Goal: Information Seeking & Learning: Check status

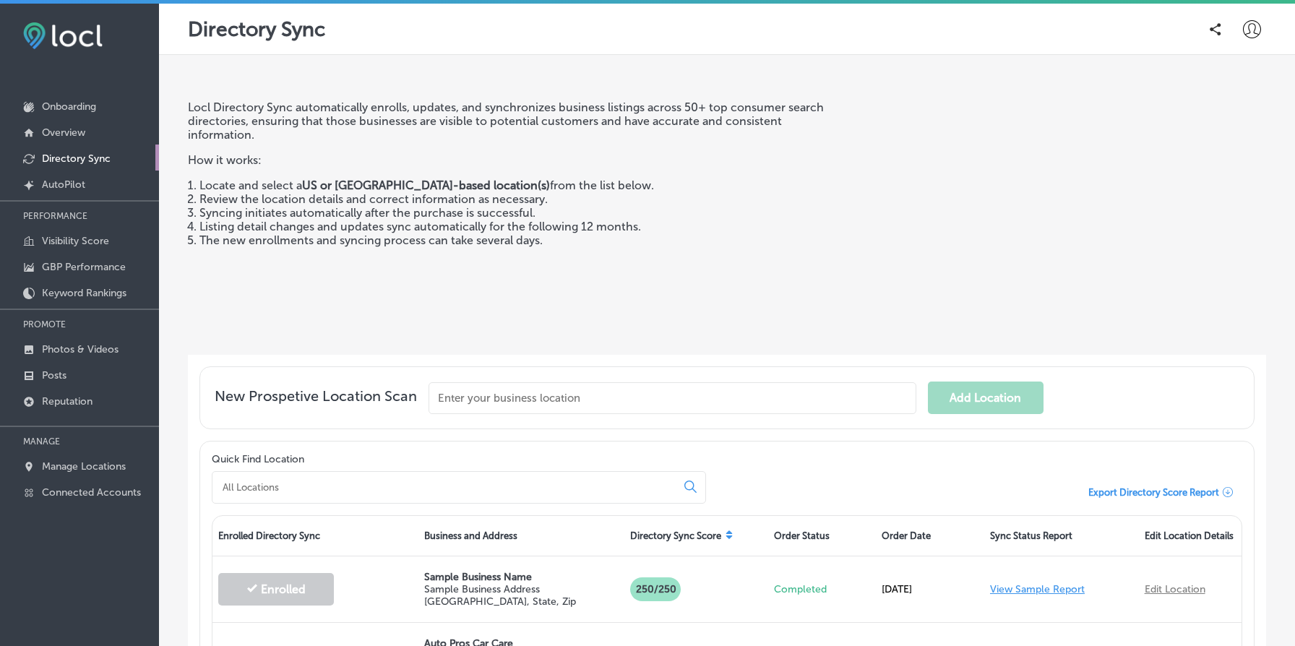
scroll to position [160, 0]
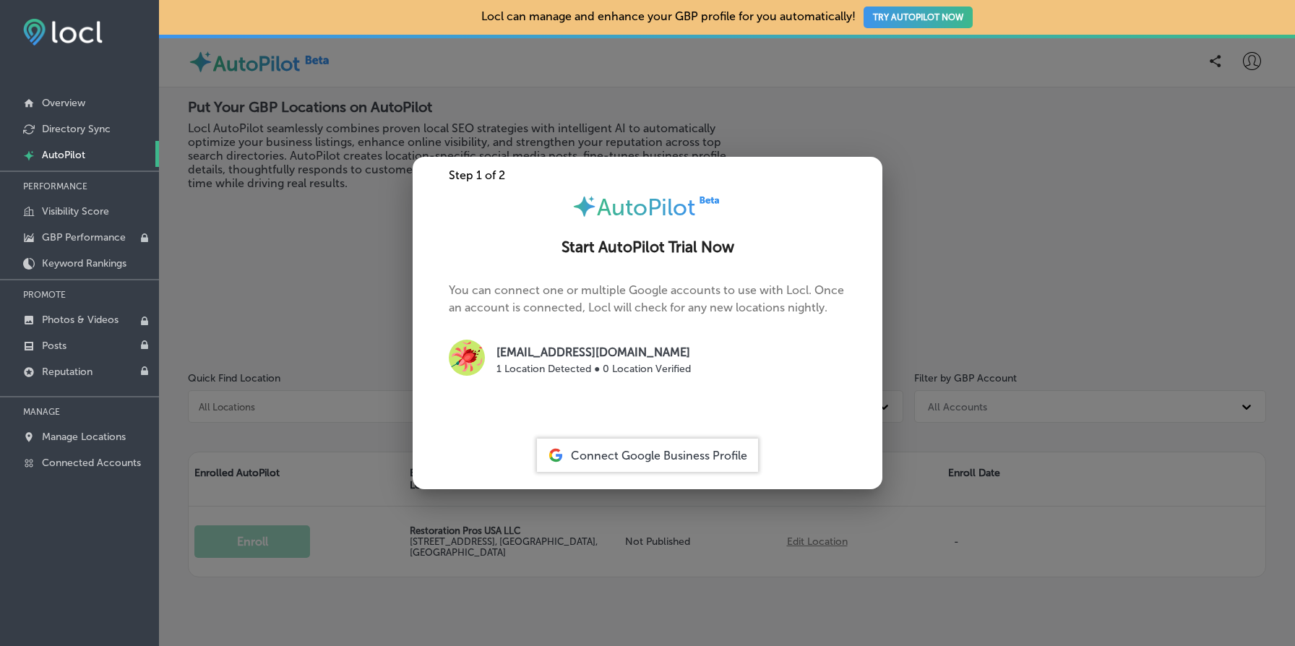
click at [314, 311] on div at bounding box center [647, 323] width 1295 height 646
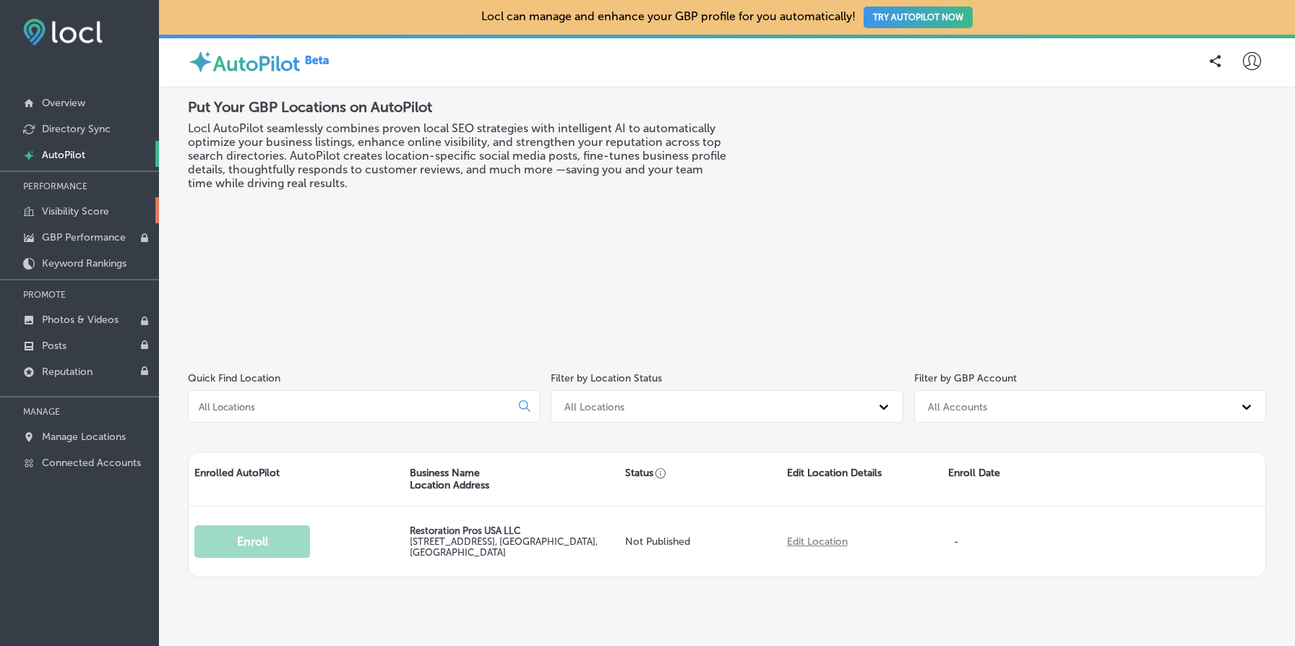
click at [89, 207] on p "Visibility Score" at bounding box center [75, 211] width 67 height 12
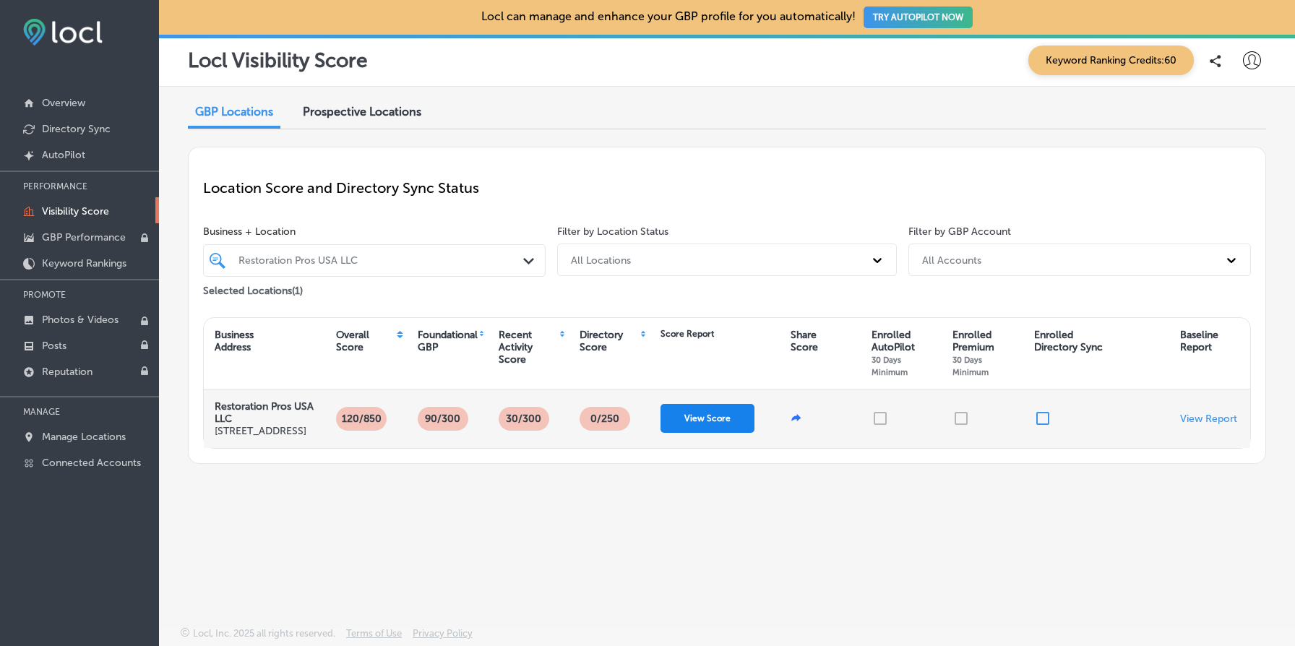
click at [719, 425] on button "View Score" at bounding box center [707, 418] width 94 height 29
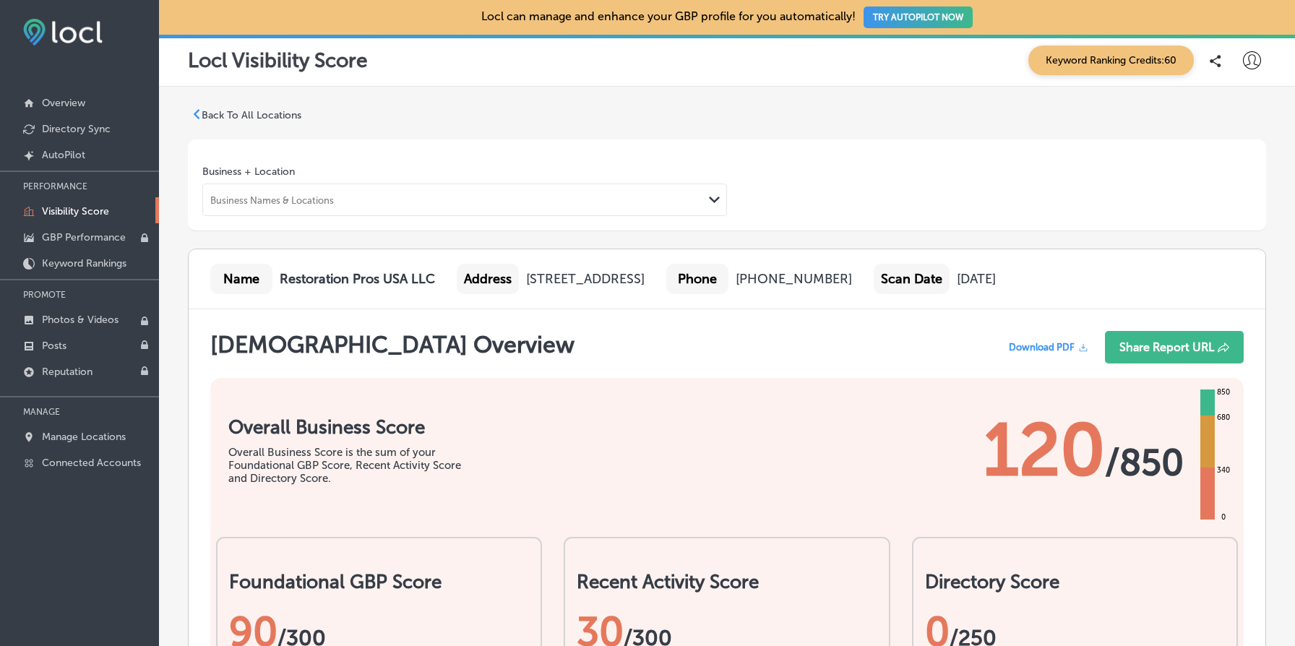
click at [1253, 61] on icon at bounding box center [1252, 60] width 18 height 18
click at [1206, 108] on p "My Account" at bounding box center [1230, 112] width 65 height 17
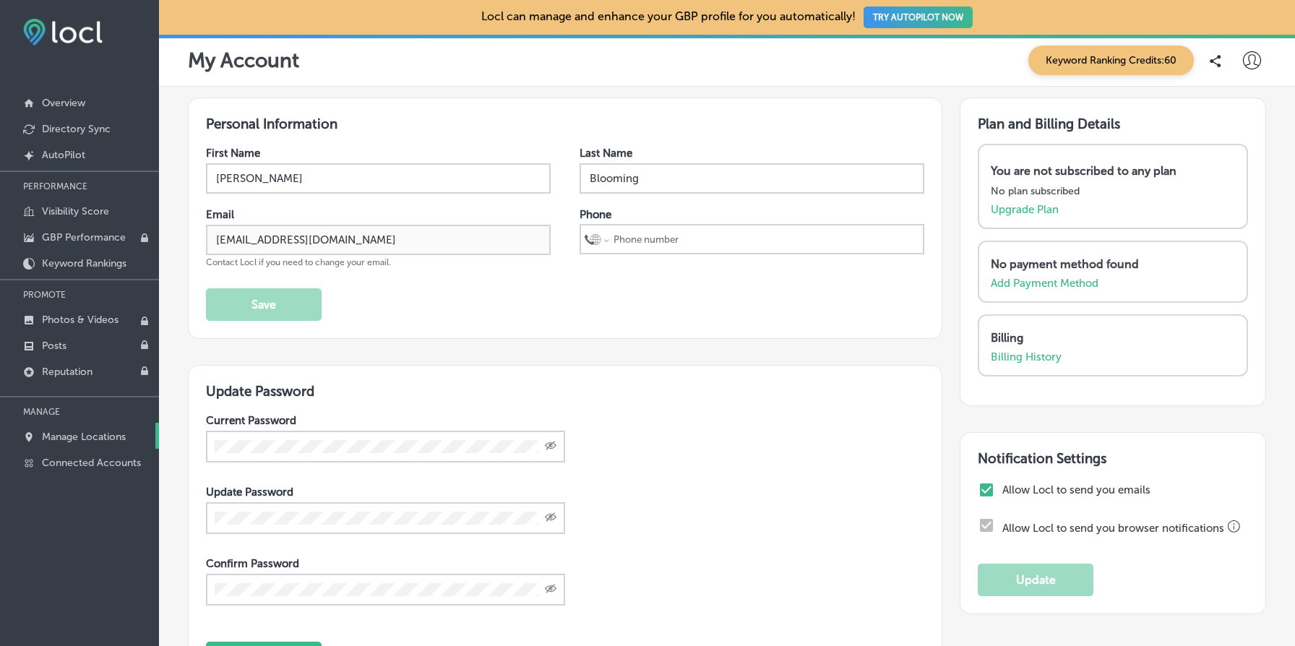
click at [79, 436] on p "Manage Locations" at bounding box center [84, 437] width 84 height 12
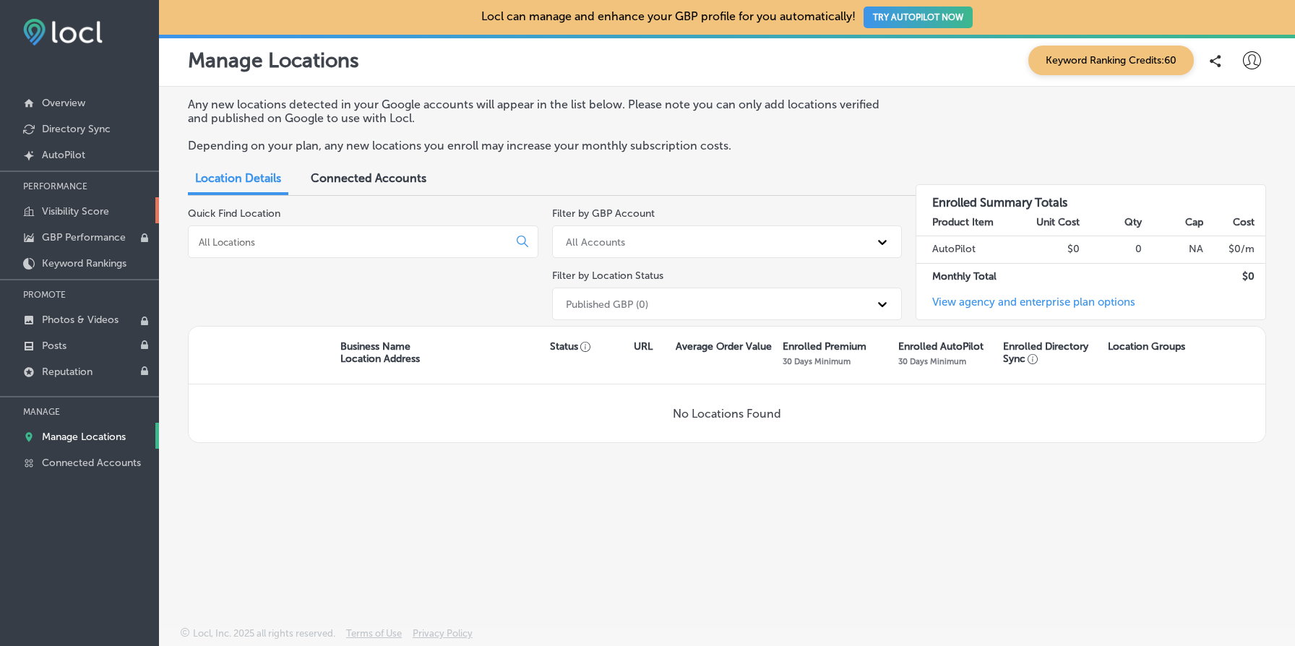
click at [82, 205] on p "Visibility Score" at bounding box center [75, 211] width 67 height 12
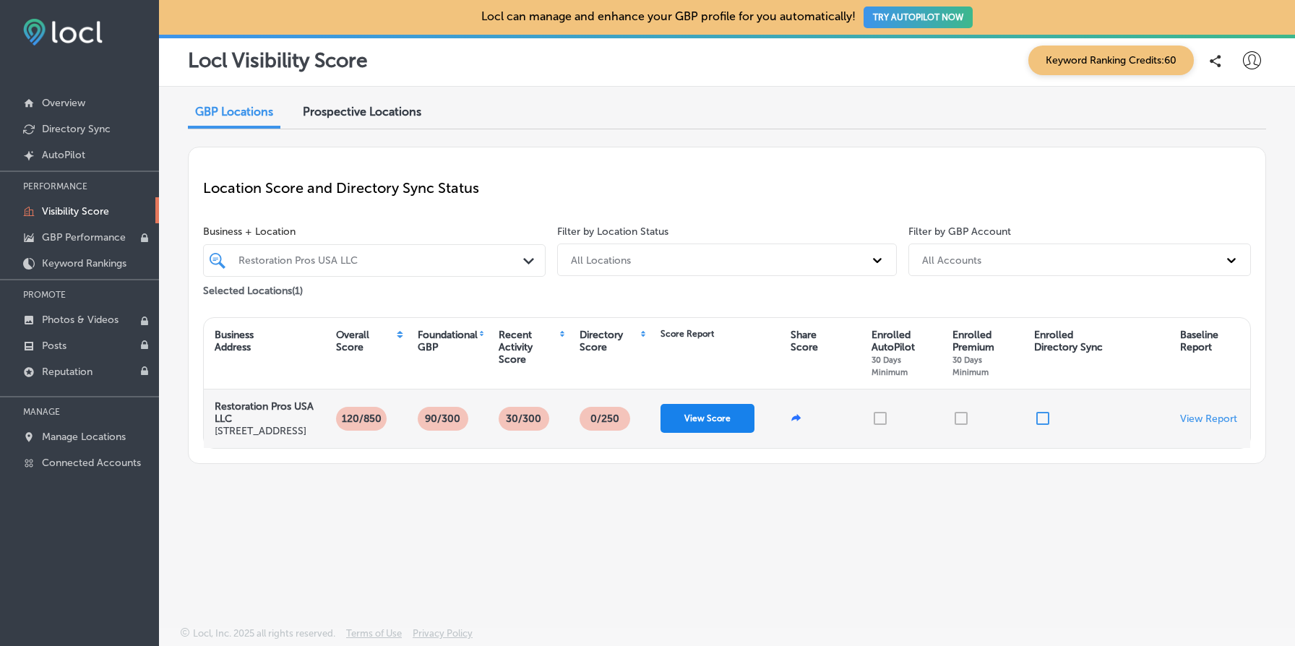
click at [702, 423] on button "View Score" at bounding box center [707, 418] width 94 height 29
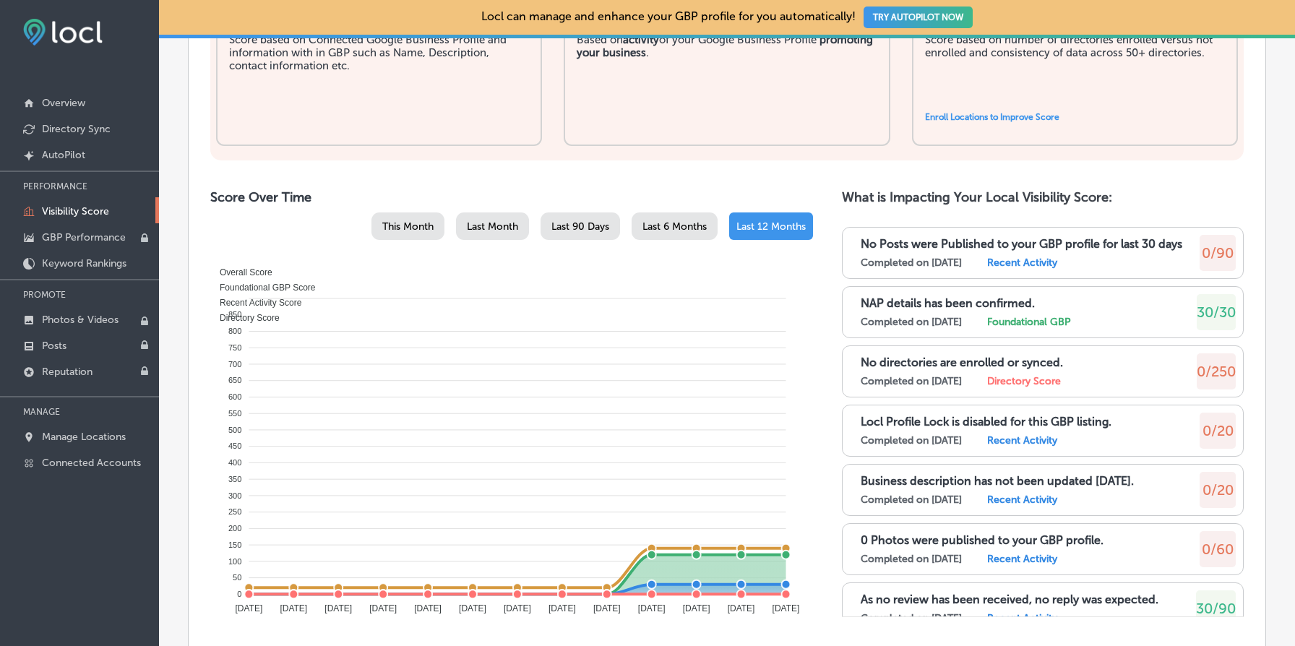
scroll to position [639, 0]
click at [87, 216] on p "Visibility Score" at bounding box center [75, 211] width 67 height 12
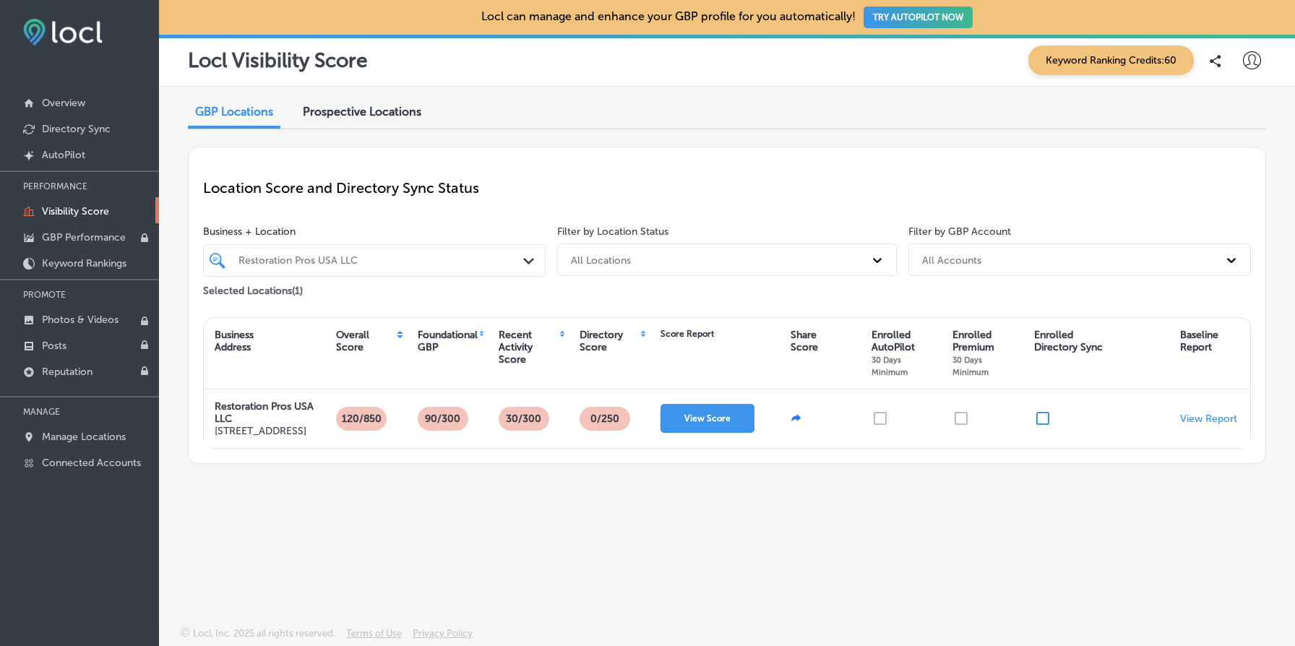
click at [431, 257] on div "Restoration Pros USA LLC" at bounding box center [381, 260] width 286 height 12
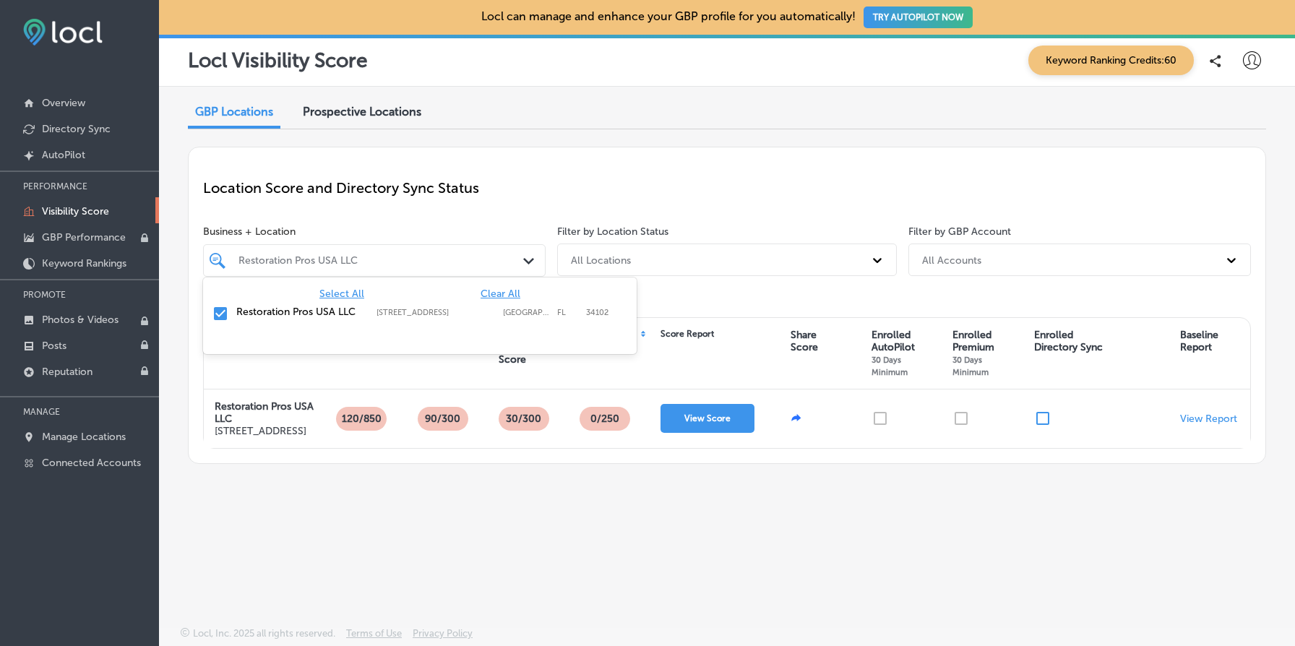
click at [504, 293] on span "Clear All" at bounding box center [500, 294] width 40 height 12
click at [651, 179] on p "Location Score and Directory Sync Status" at bounding box center [726, 187] width 1047 height 17
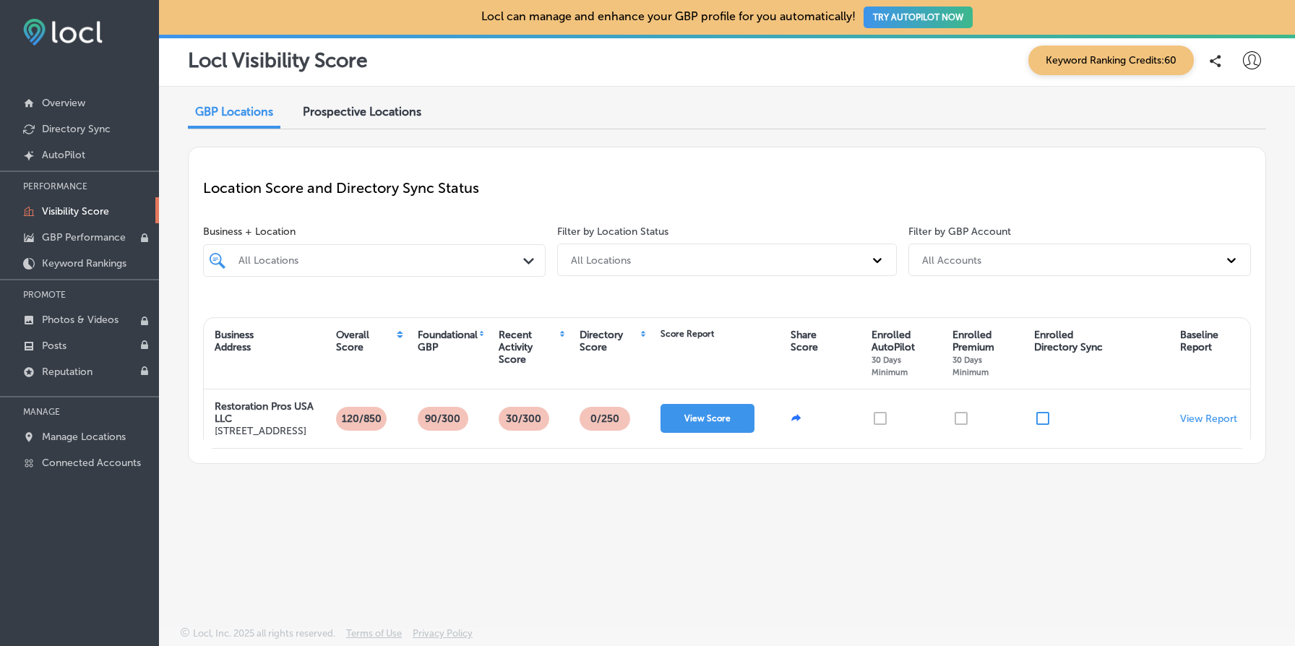
click at [391, 103] on div "Prospective Locations" at bounding box center [362, 113] width 140 height 31
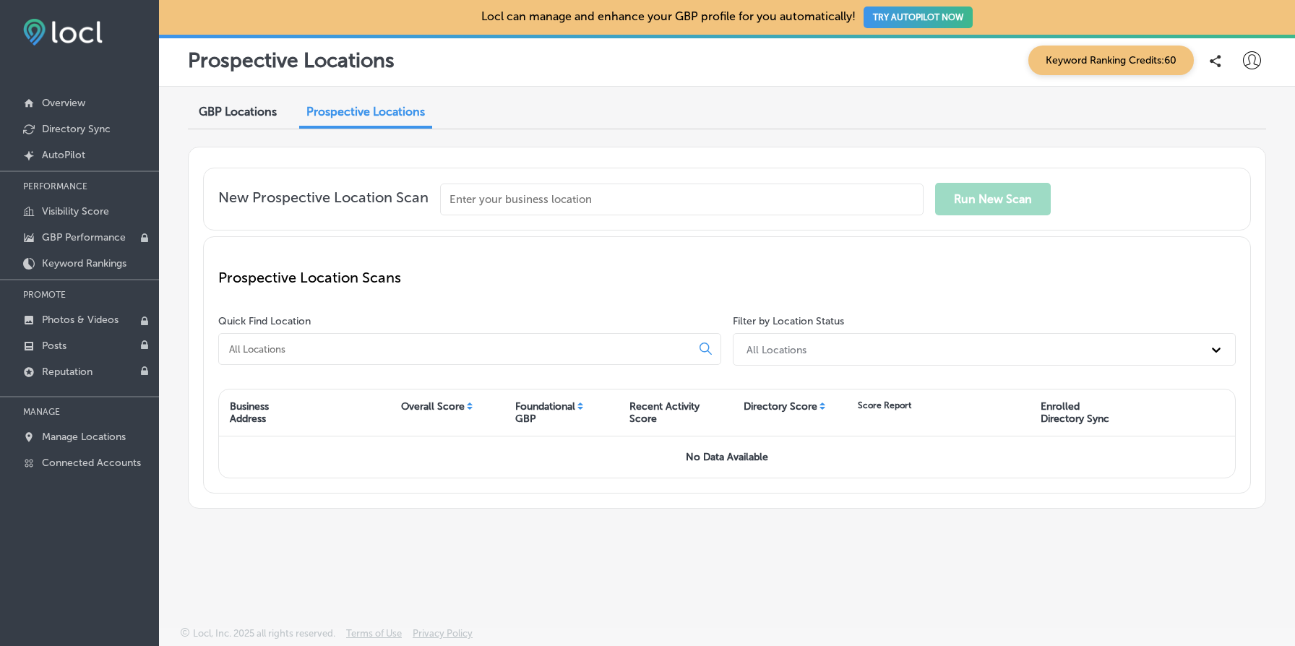
click at [244, 116] on span "GBP Locations" at bounding box center [238, 112] width 78 height 14
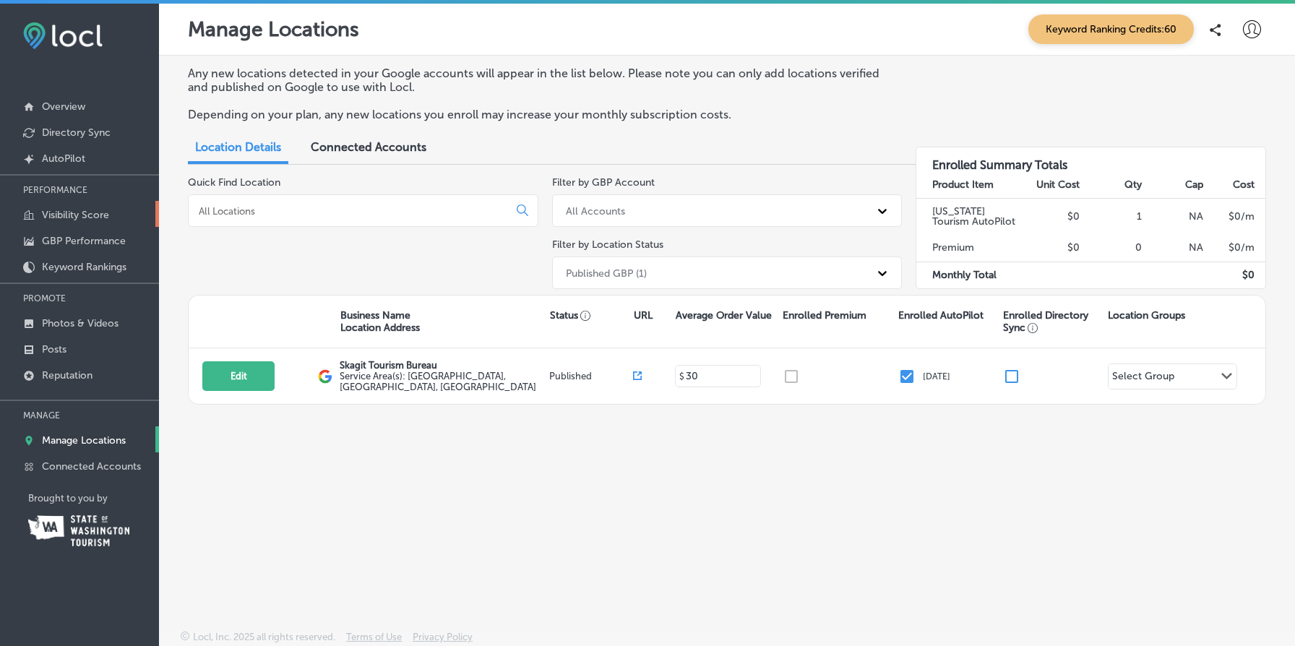
click at [68, 215] on p "Visibility Score" at bounding box center [75, 215] width 67 height 12
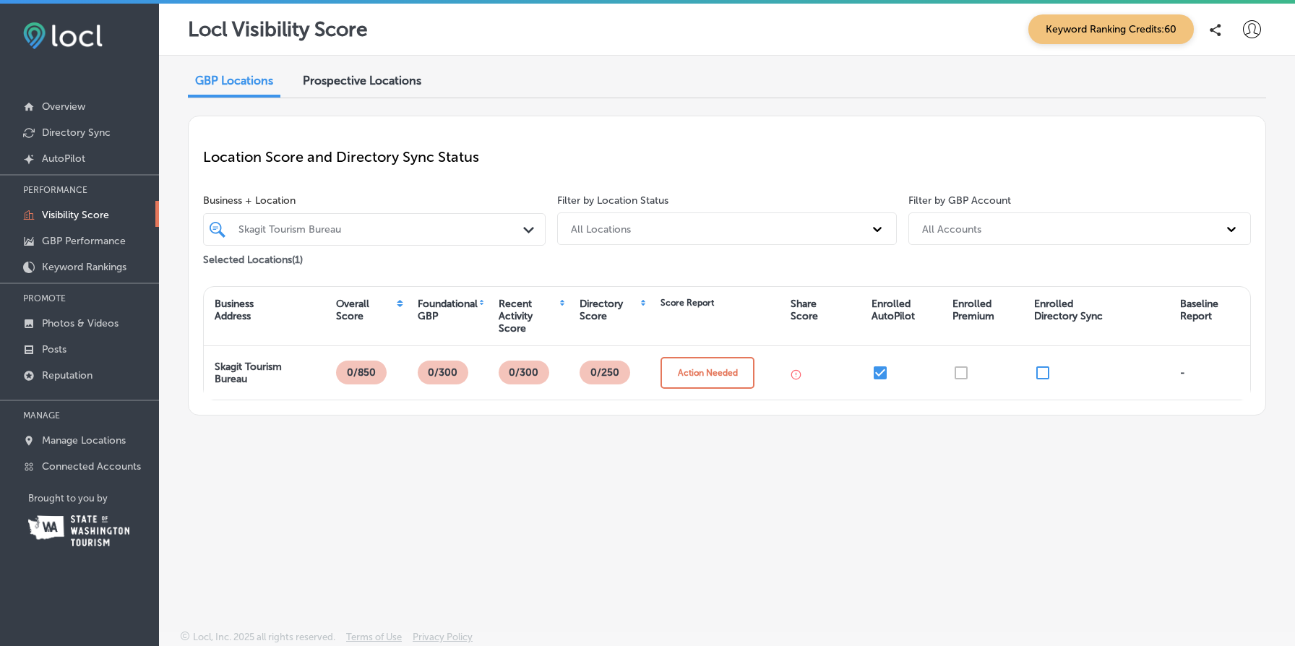
click at [345, 229] on div "Skagit Tourism Bureau" at bounding box center [381, 229] width 286 height 12
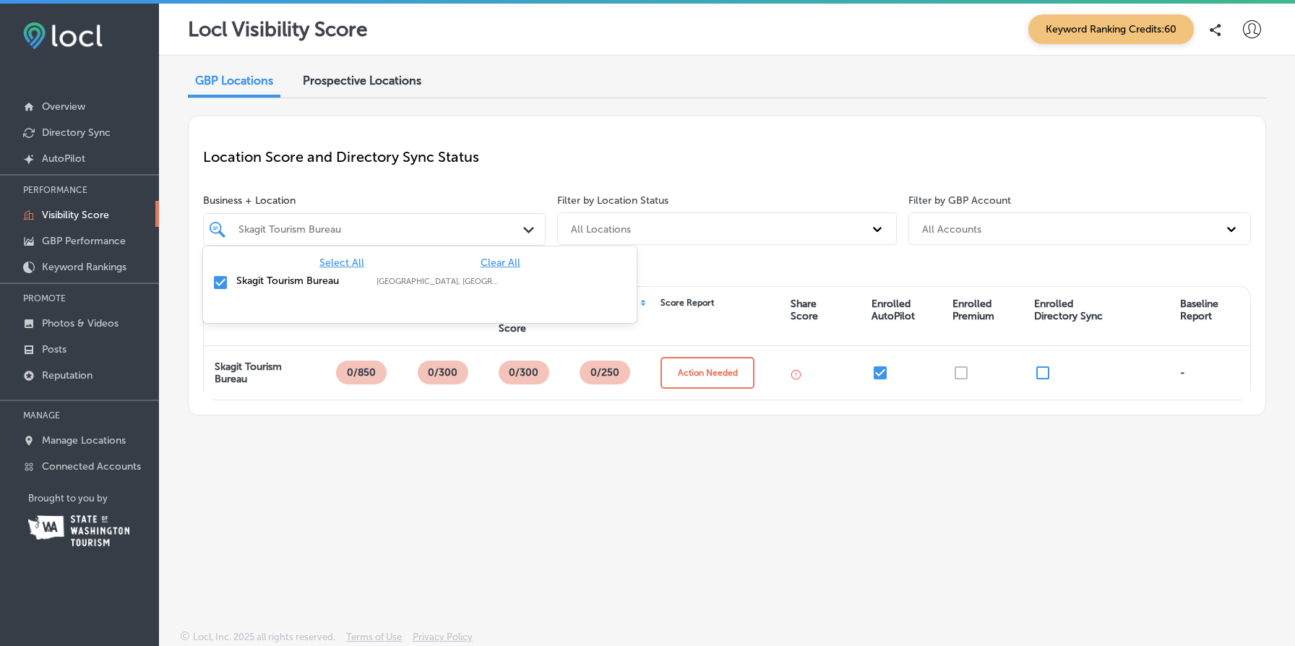
click at [410, 164] on p "Location Score and Directory Sync Status" at bounding box center [726, 156] width 1047 height 17
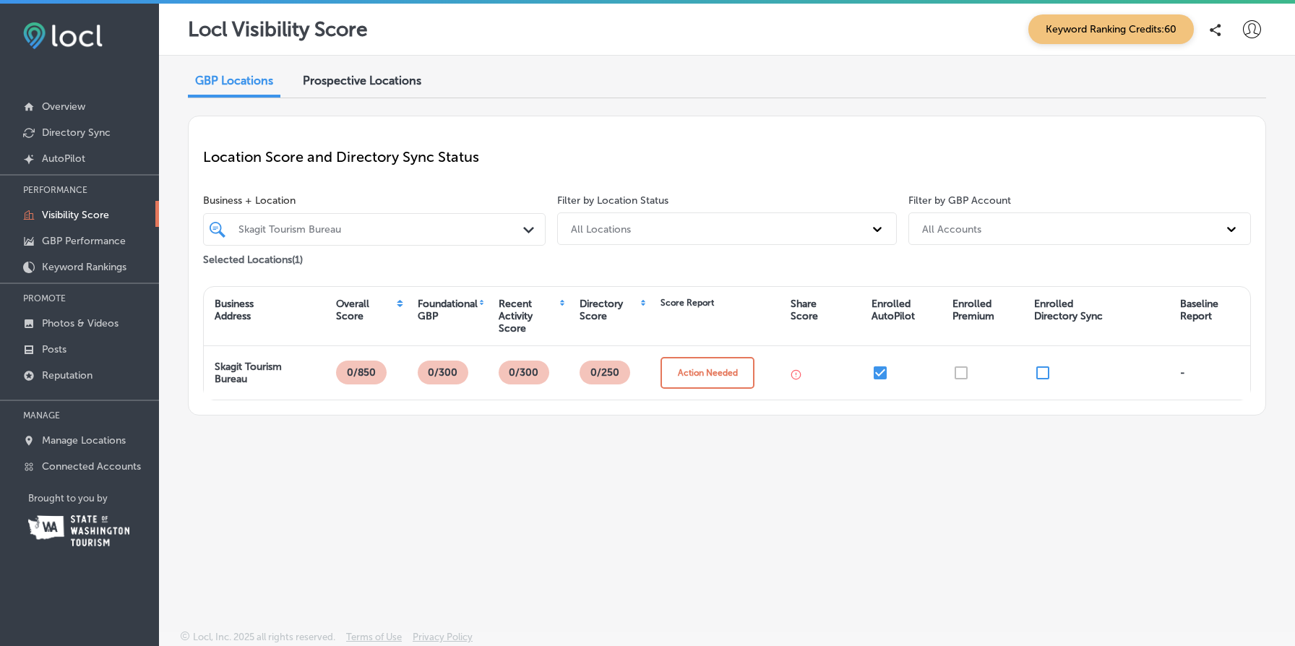
click at [393, 83] on span "Prospective Locations" at bounding box center [362, 81] width 118 height 14
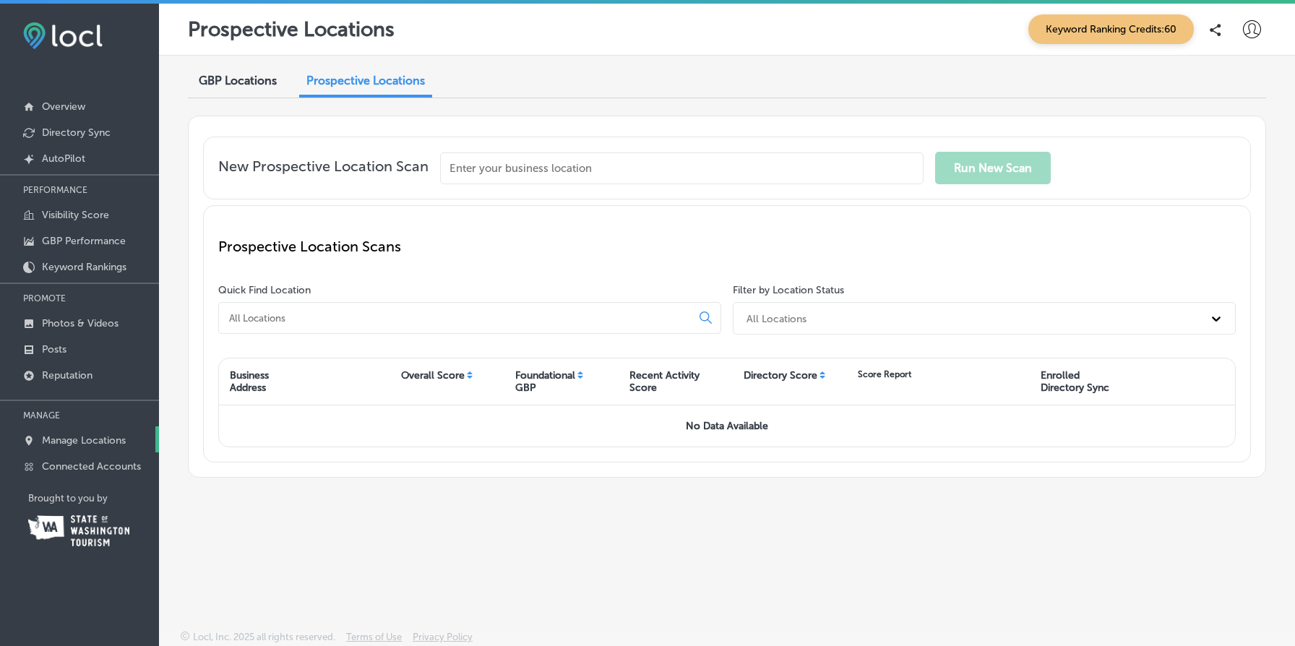
click at [96, 444] on p "Manage Locations" at bounding box center [84, 440] width 84 height 12
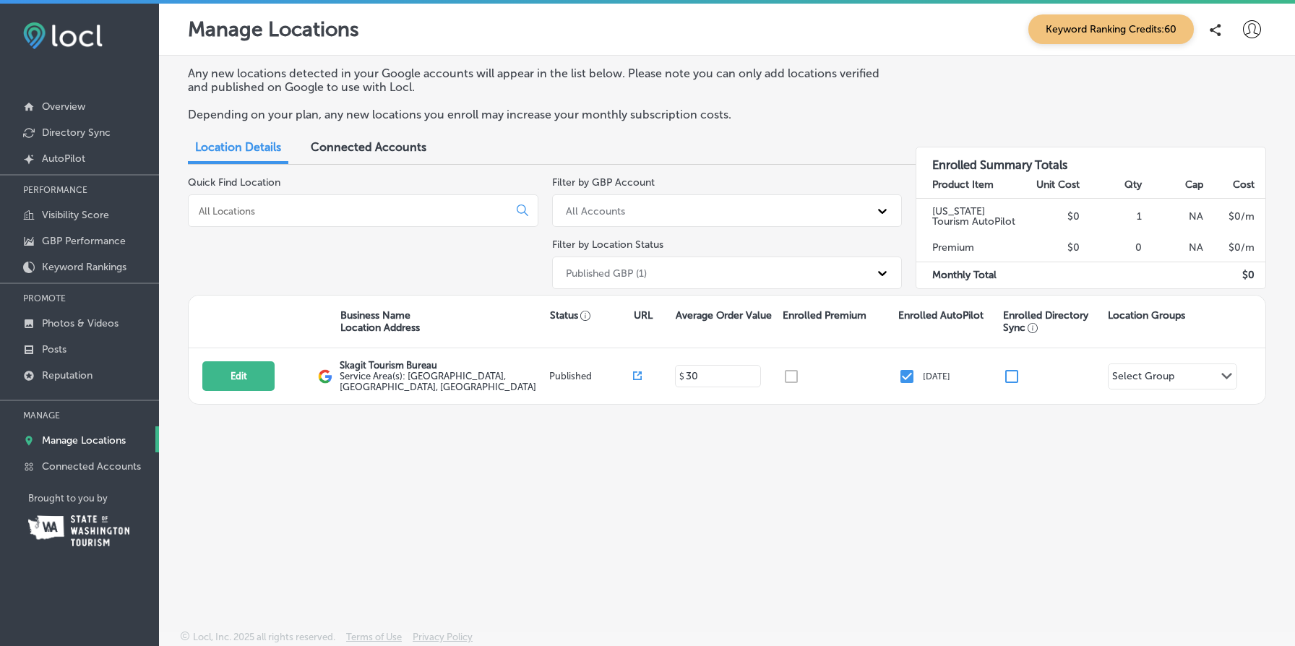
click at [394, 149] on span "Connected Accounts" at bounding box center [369, 147] width 116 height 14
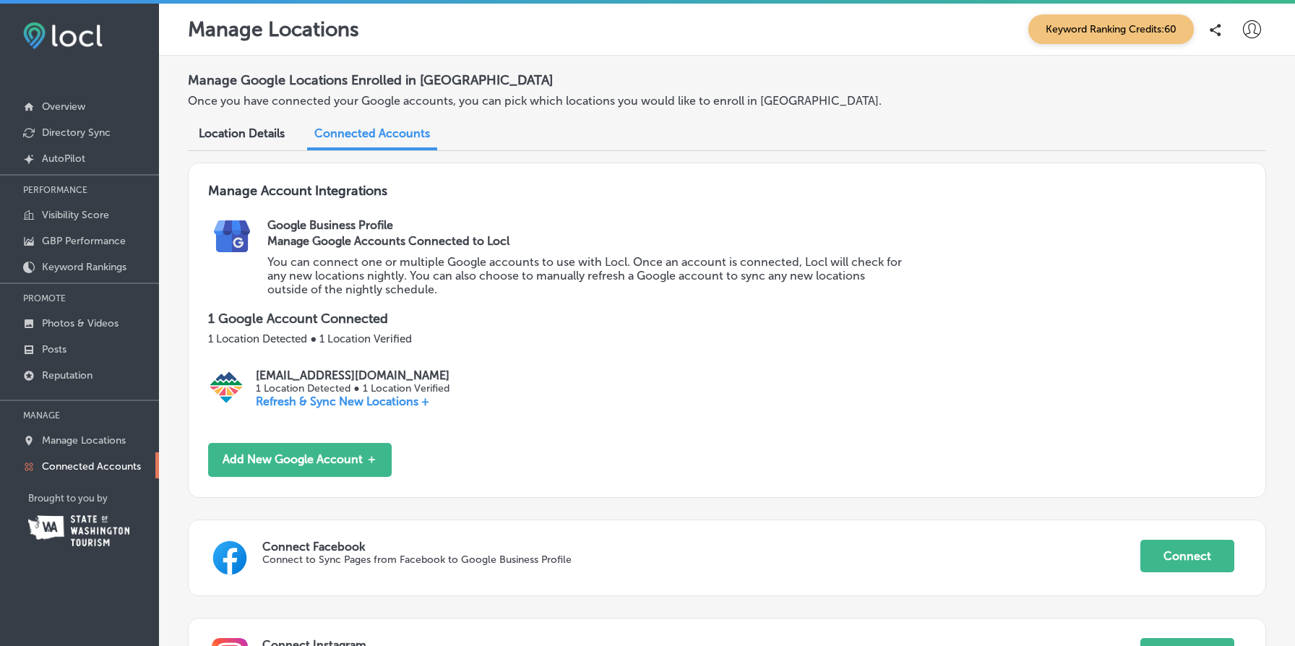
scroll to position [165, 0]
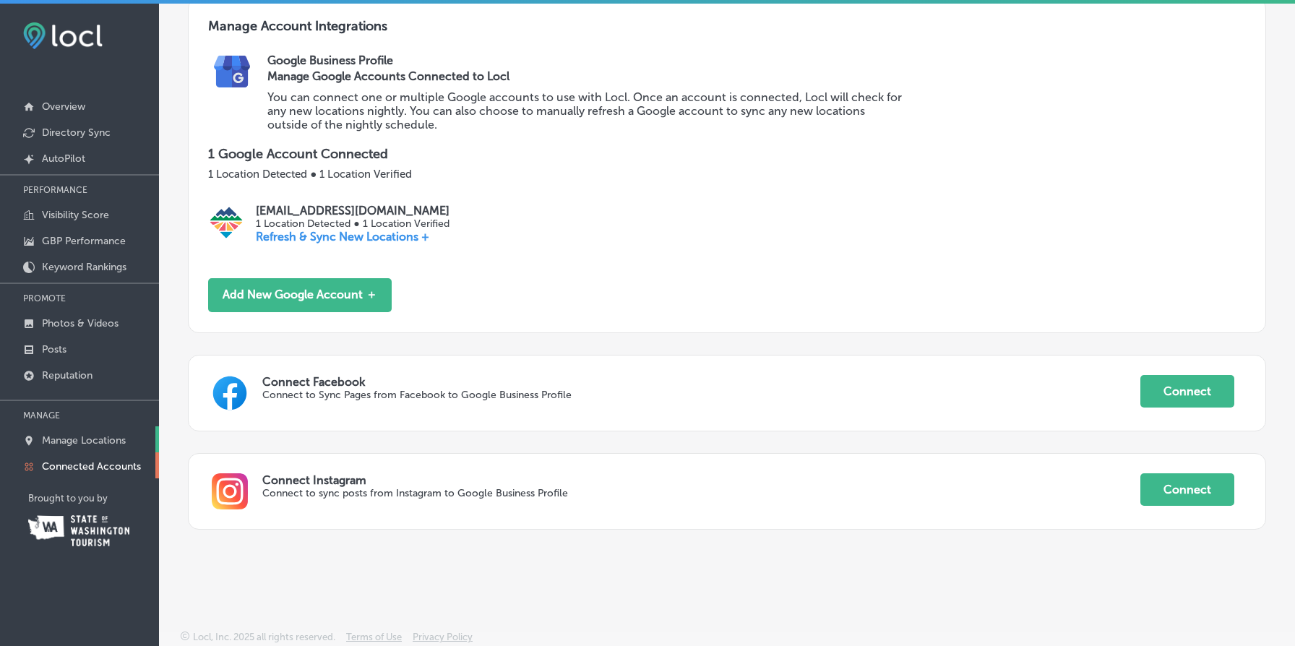
click at [95, 438] on p "Manage Locations" at bounding box center [84, 440] width 84 height 12
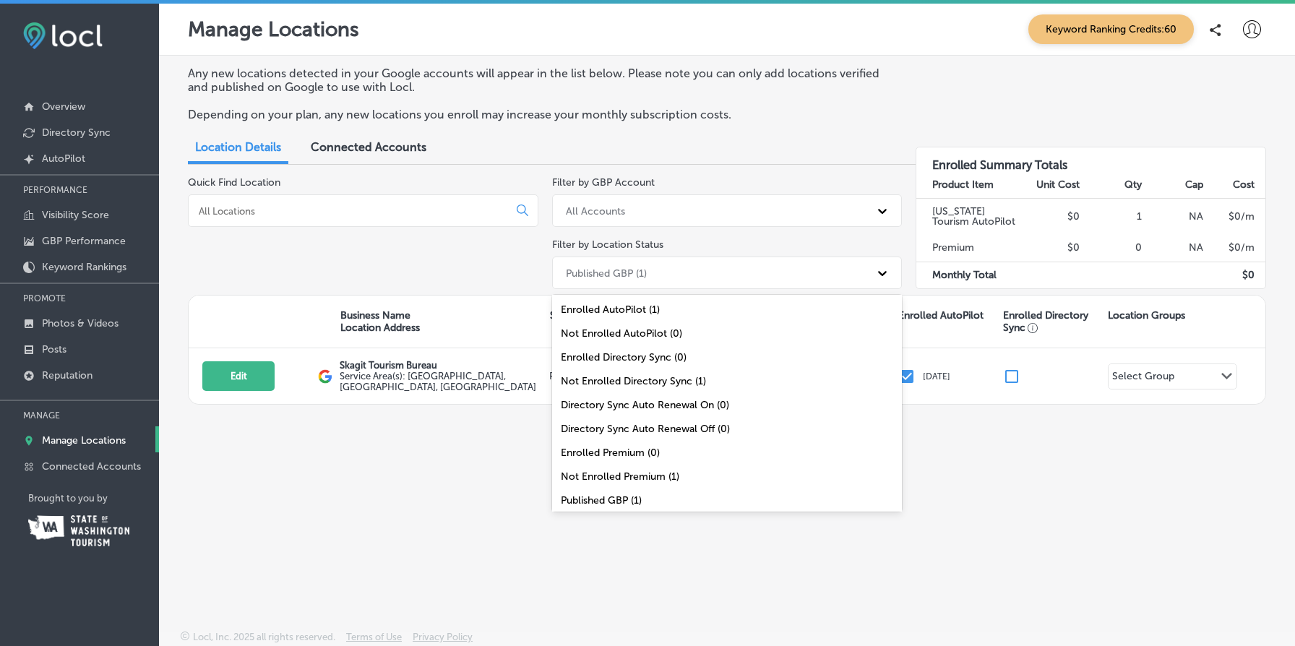
click at [633, 262] on div "Published GBP (1)" at bounding box center [713, 273] width 311 height 24
click at [692, 493] on div "All Locations (1)" at bounding box center [727, 501] width 350 height 24
click at [661, 267] on div "Published GBP (1)" at bounding box center [713, 273] width 311 height 24
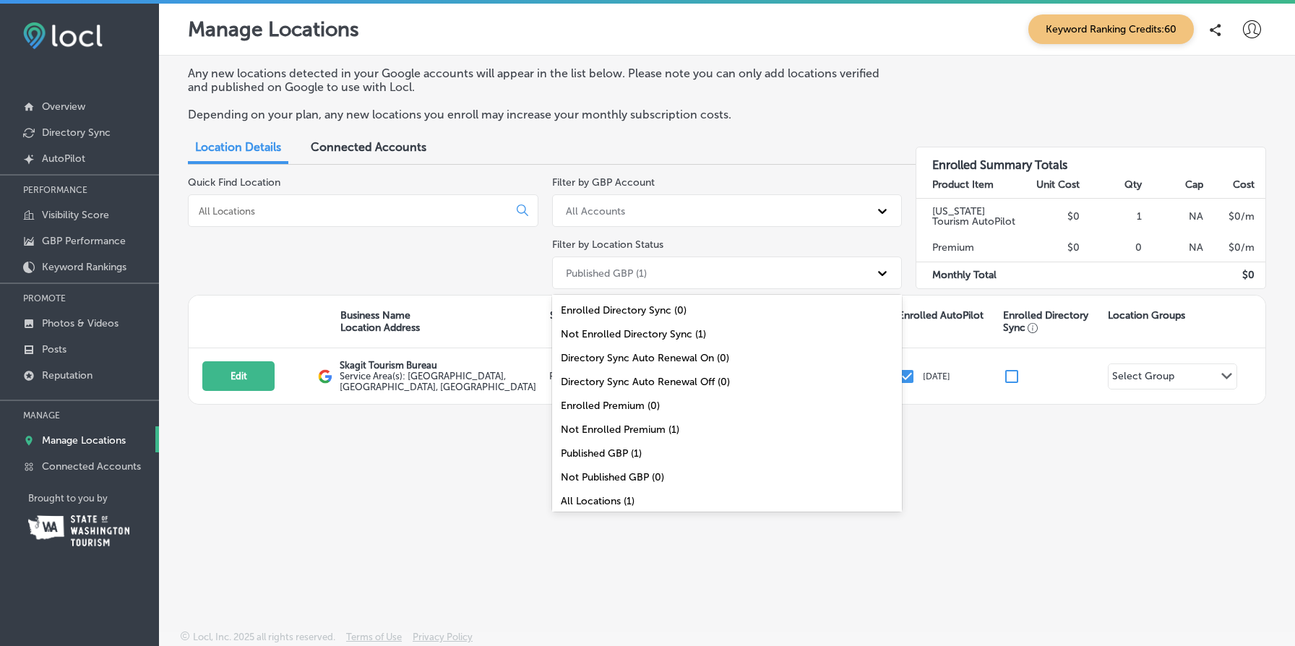
click at [662, 489] on div "All Locations (1)" at bounding box center [727, 501] width 350 height 24
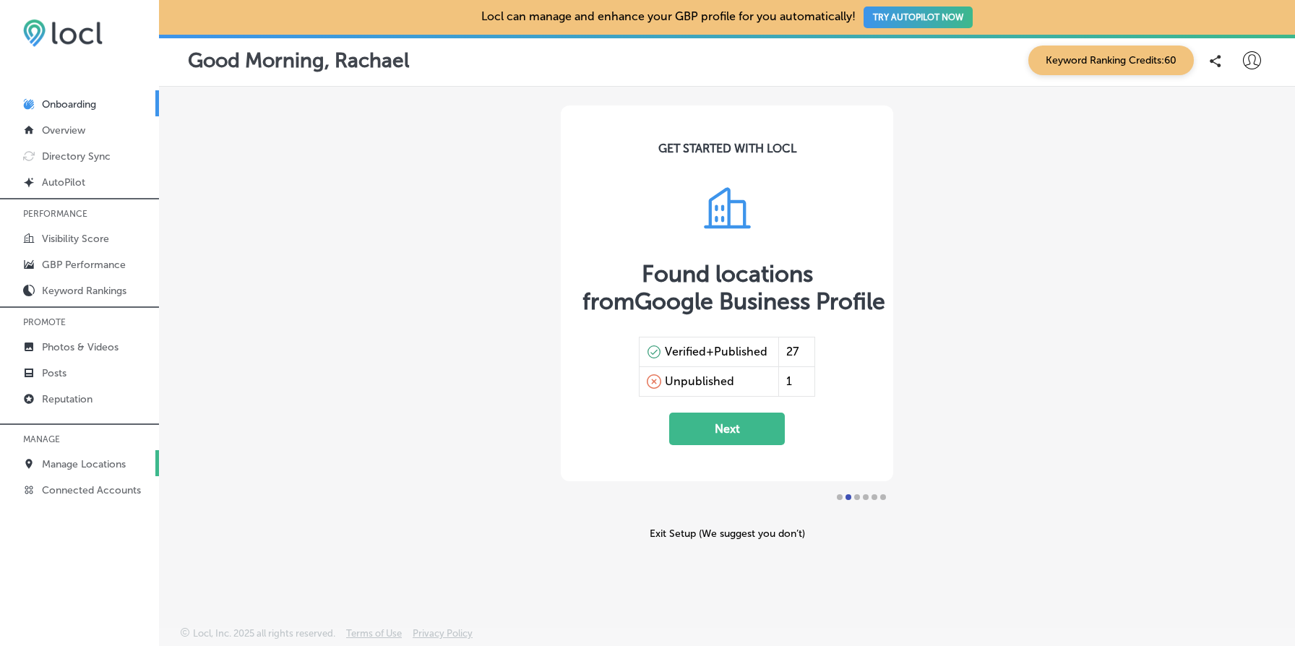
click at [94, 462] on p "Manage Locations" at bounding box center [84, 464] width 84 height 12
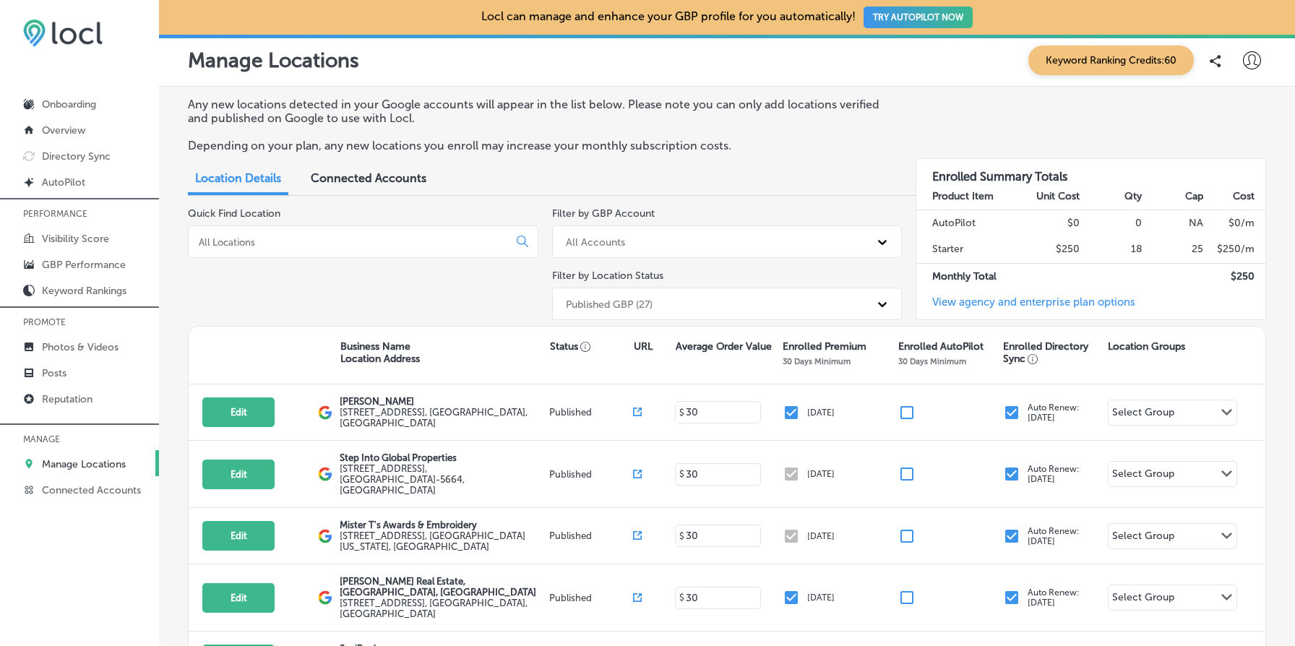
click at [401, 173] on span "Connected Accounts" at bounding box center [369, 178] width 116 height 14
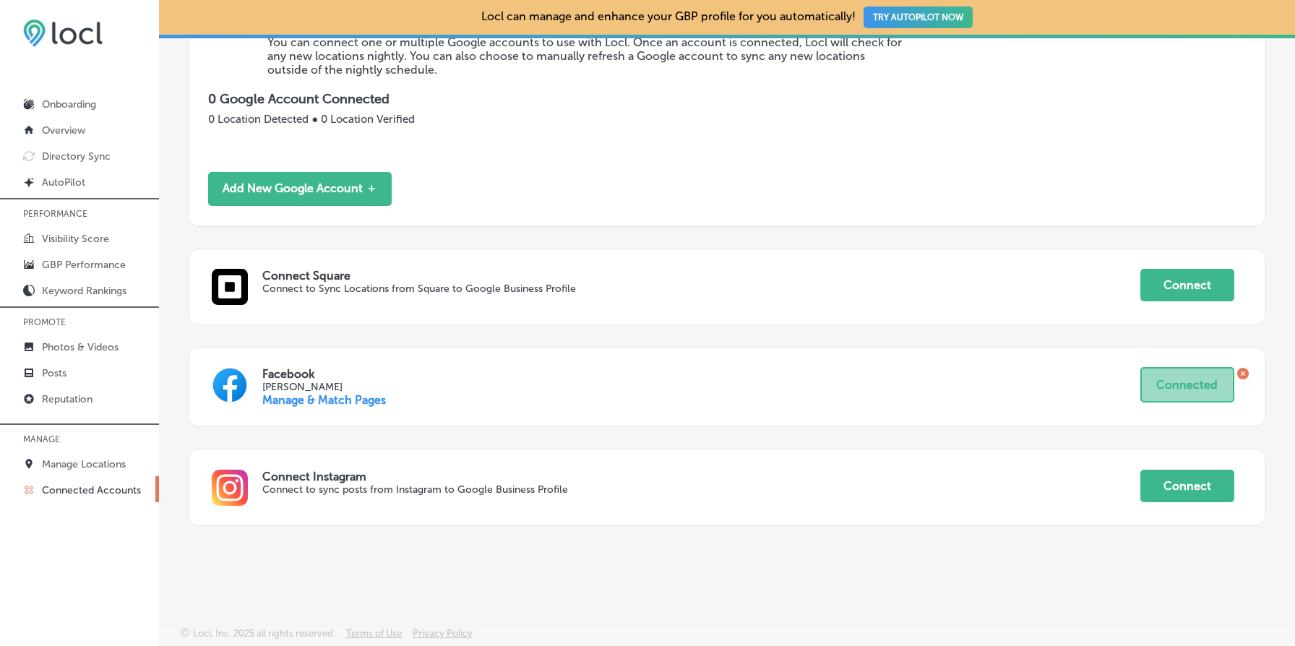
scroll to position [301, 0]
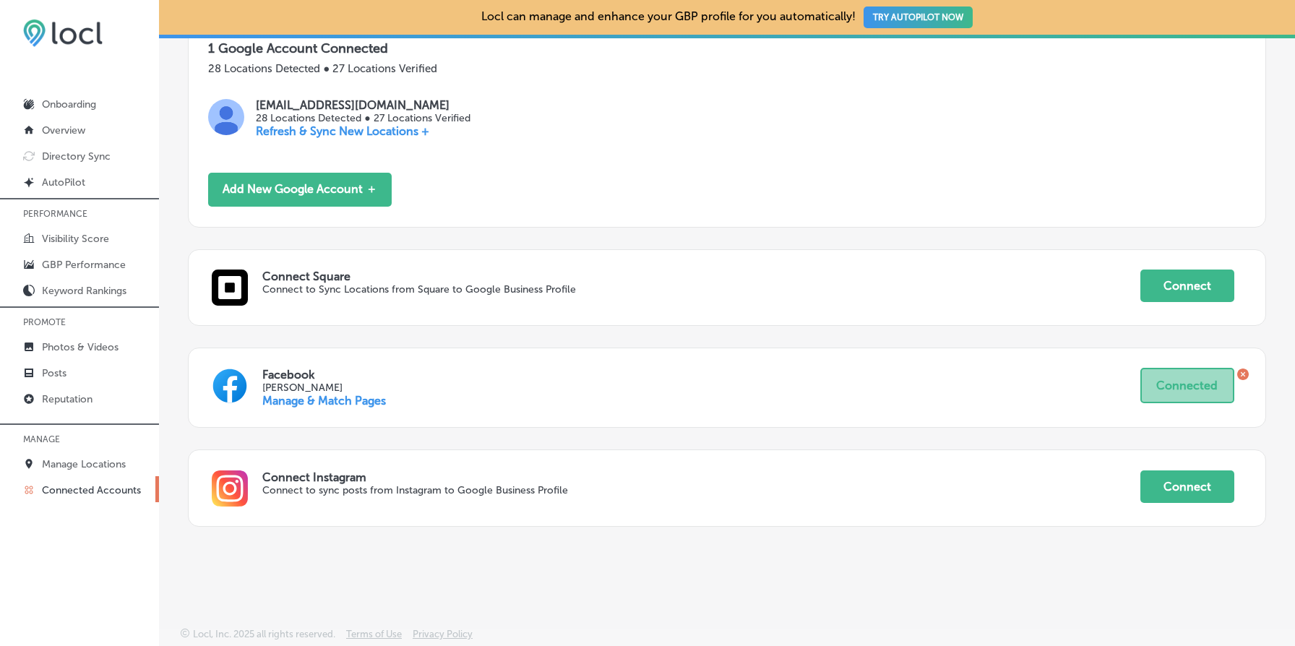
click at [364, 399] on link "Manage & Match Pages" at bounding box center [324, 401] width 124 height 14
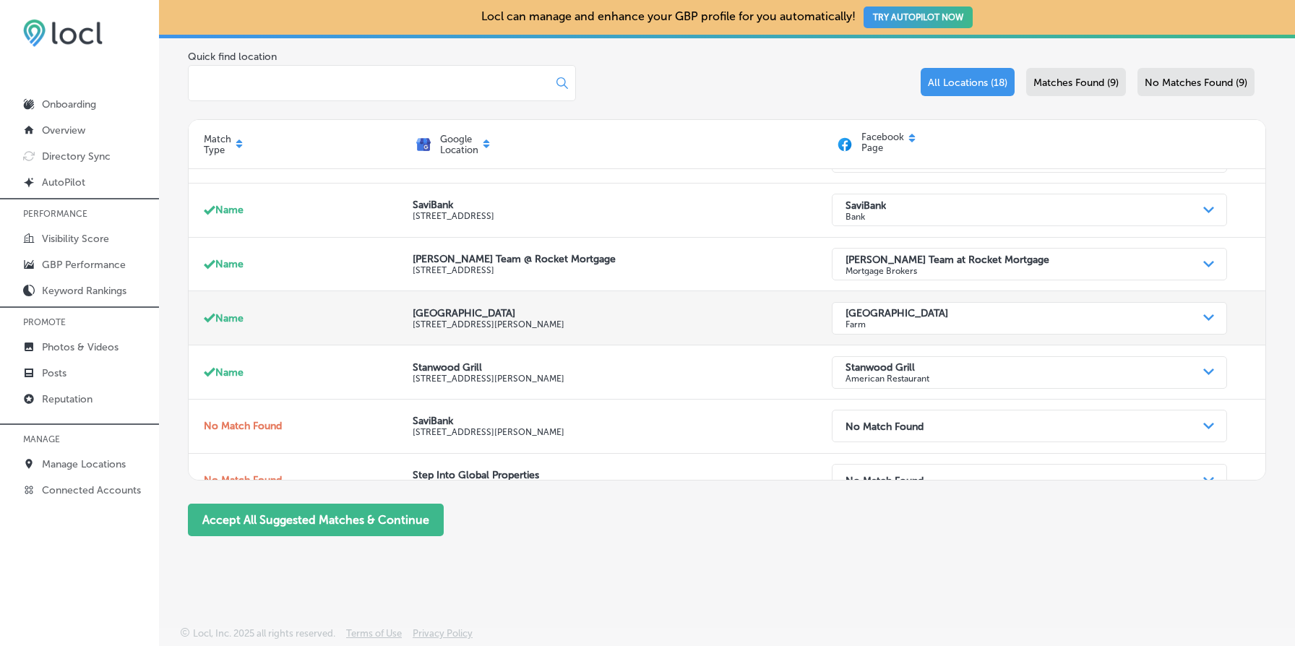
scroll to position [264, 0]
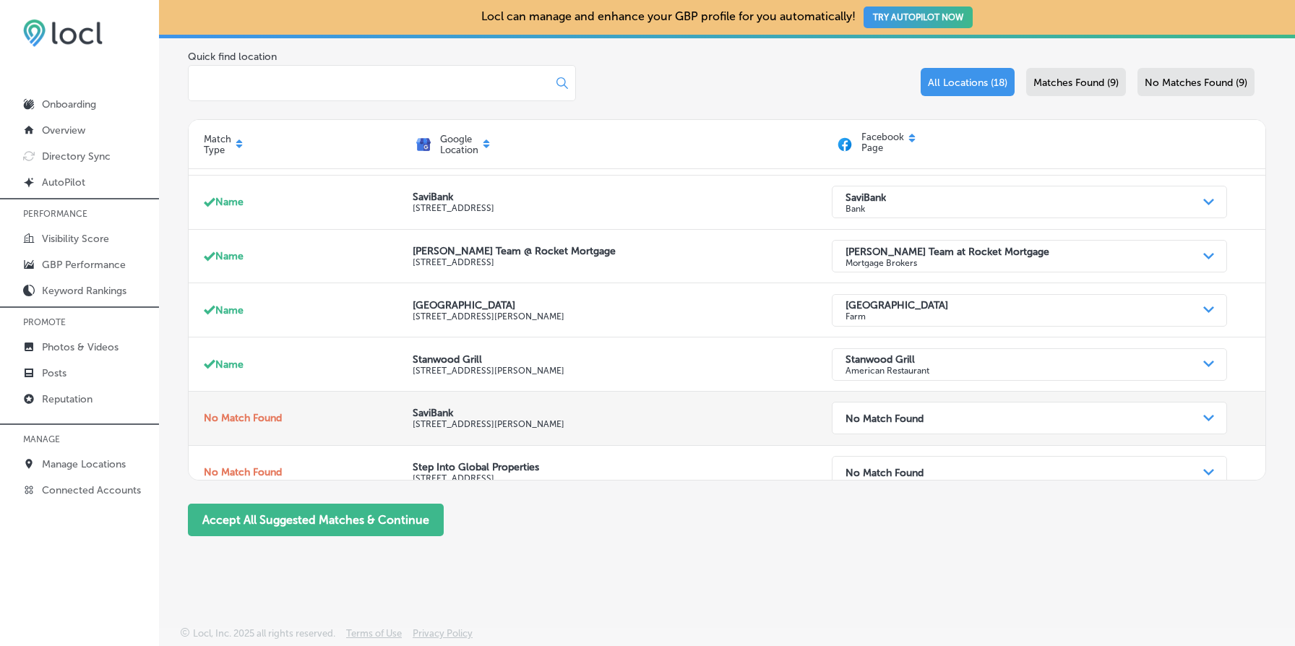
click at [993, 415] on div "No Match Found" at bounding box center [1017, 418] width 359 height 28
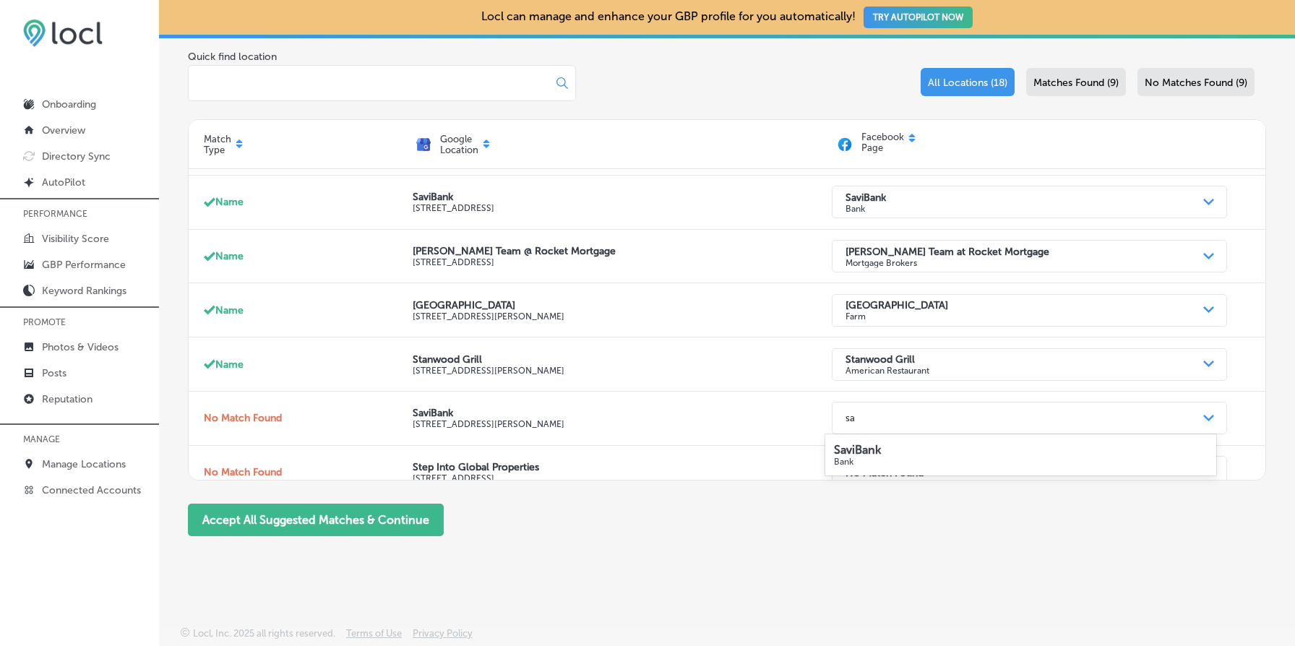
scroll to position [0, 0]
type input "s"
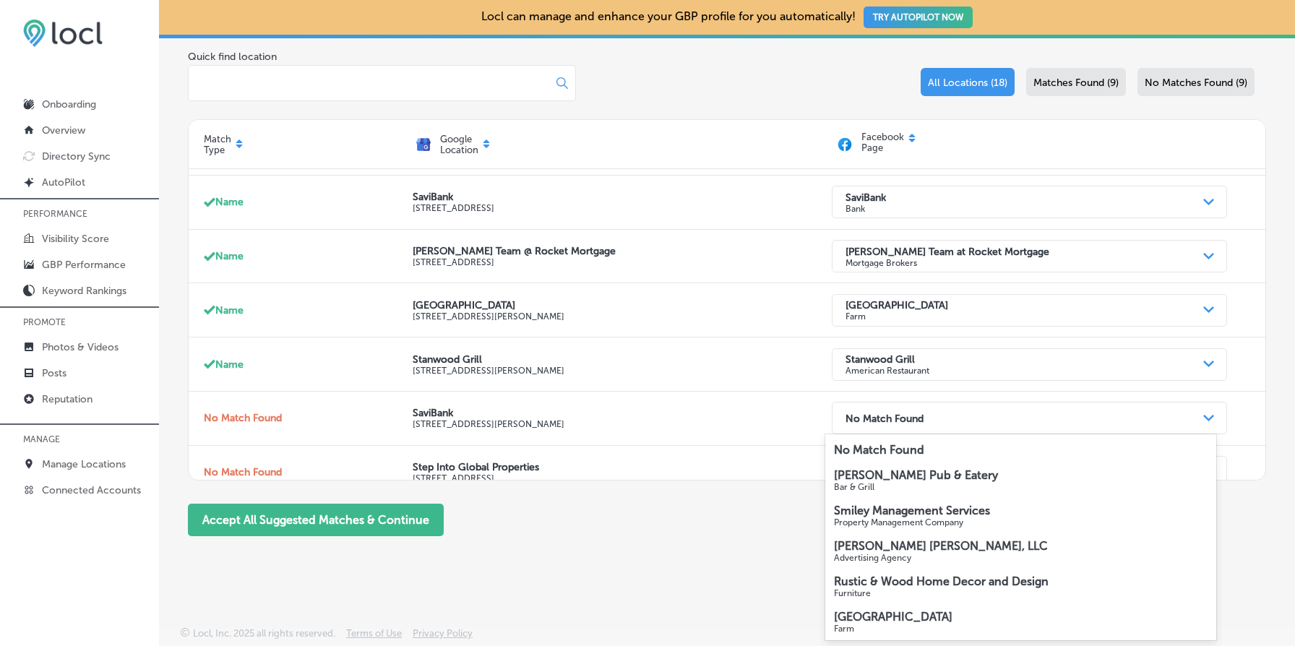
click at [749, 571] on div "Locl can manage and enhance your GBP profile for you automatically! TRY AUTOPIL…" at bounding box center [727, 323] width 1136 height 646
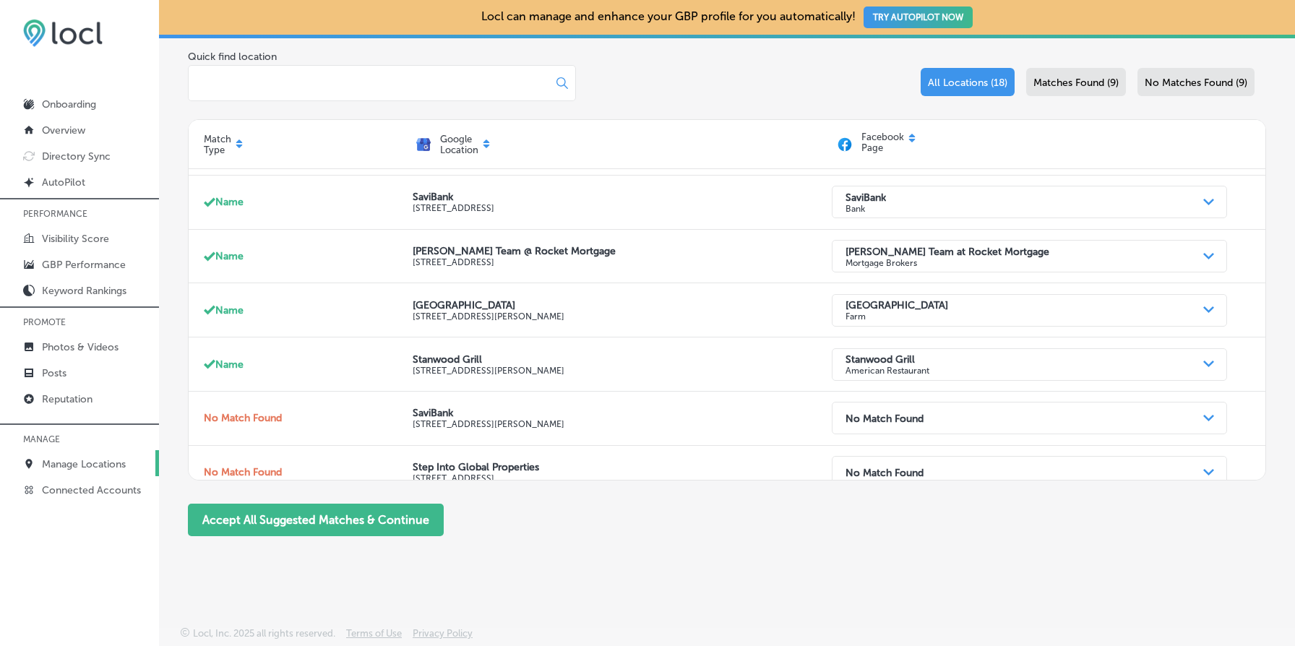
click at [105, 450] on link "Manage Locations" at bounding box center [79, 463] width 159 height 26
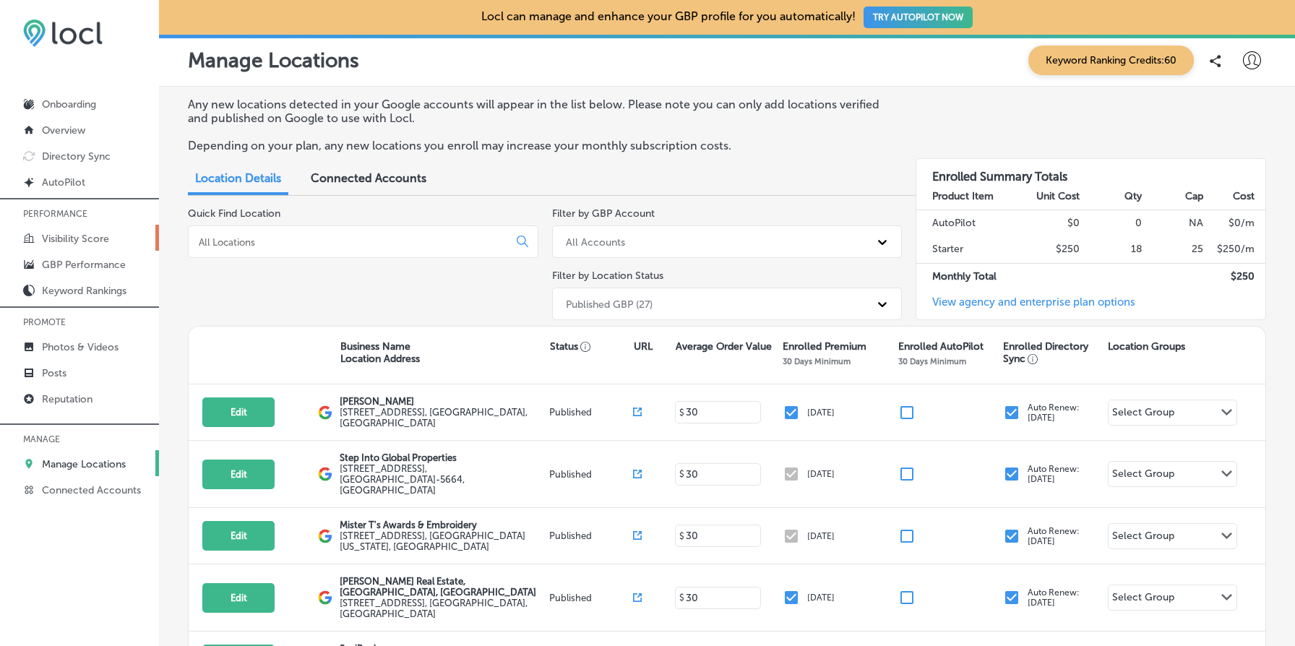
click at [99, 238] on p "Visibility Score" at bounding box center [75, 239] width 67 height 12
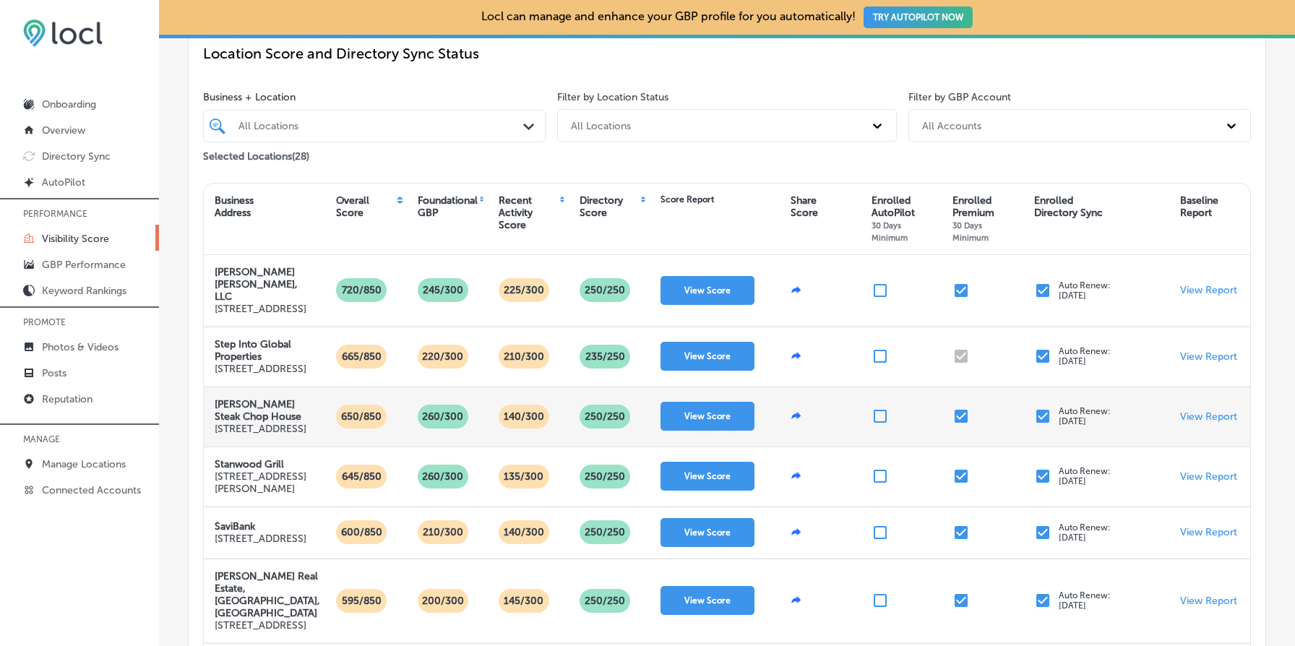
scroll to position [134, 0]
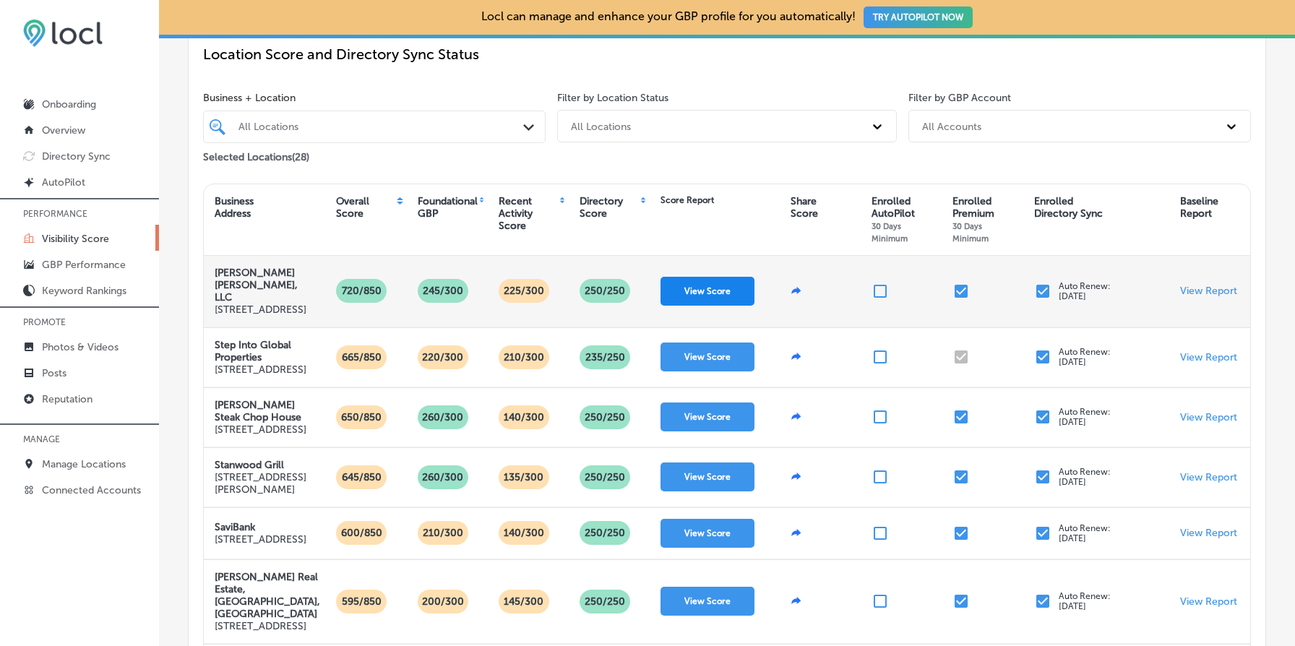
click at [720, 287] on button "View Score" at bounding box center [707, 291] width 94 height 29
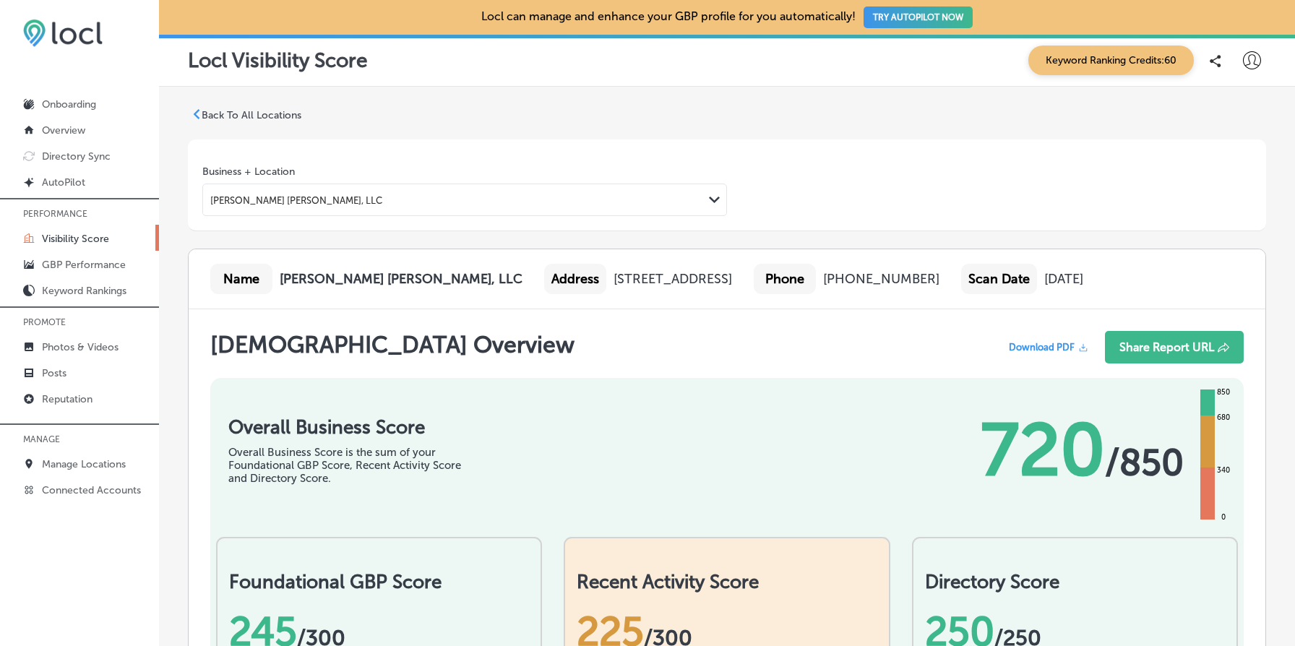
click at [218, 114] on p "Back To All Locations" at bounding box center [252, 115] width 100 height 12
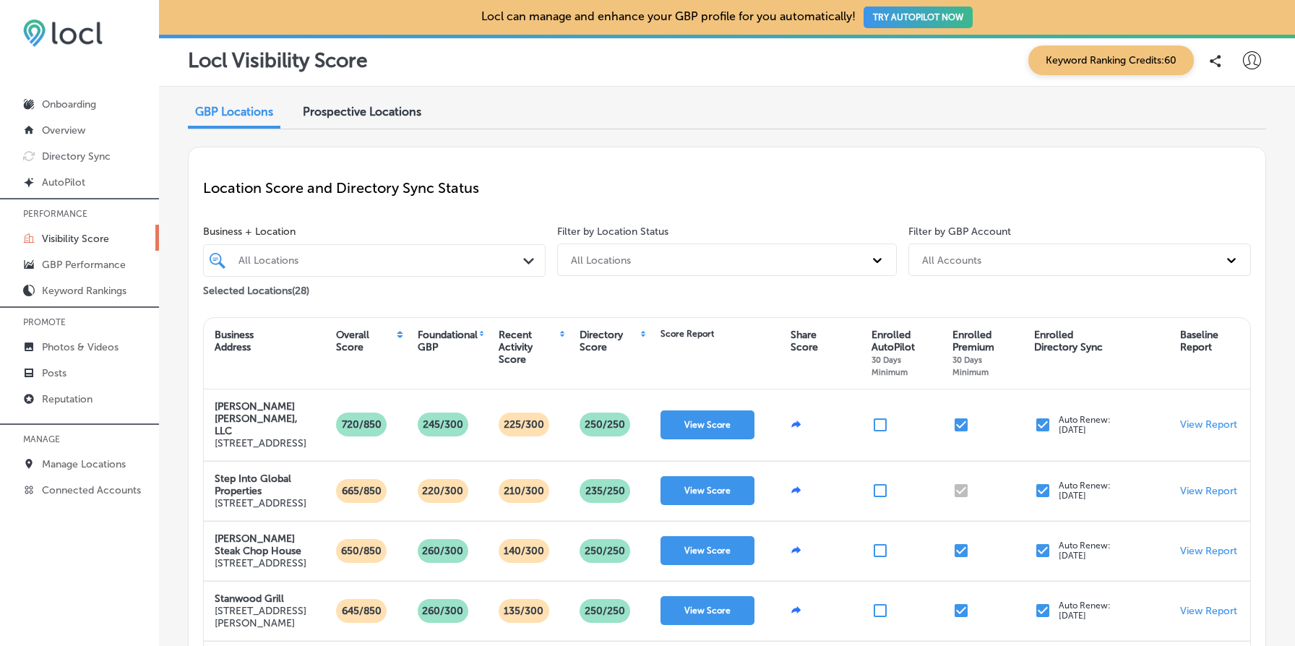
click at [374, 265] on div at bounding box center [360, 260] width 247 height 18
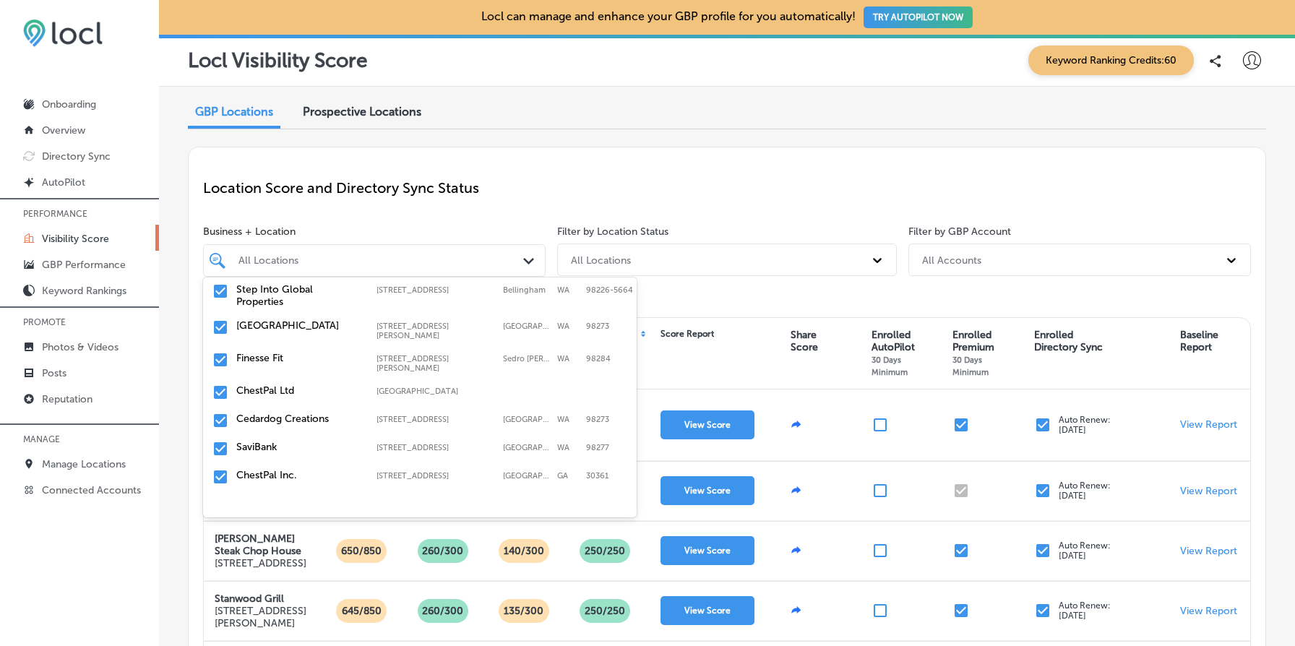
scroll to position [681, 0]
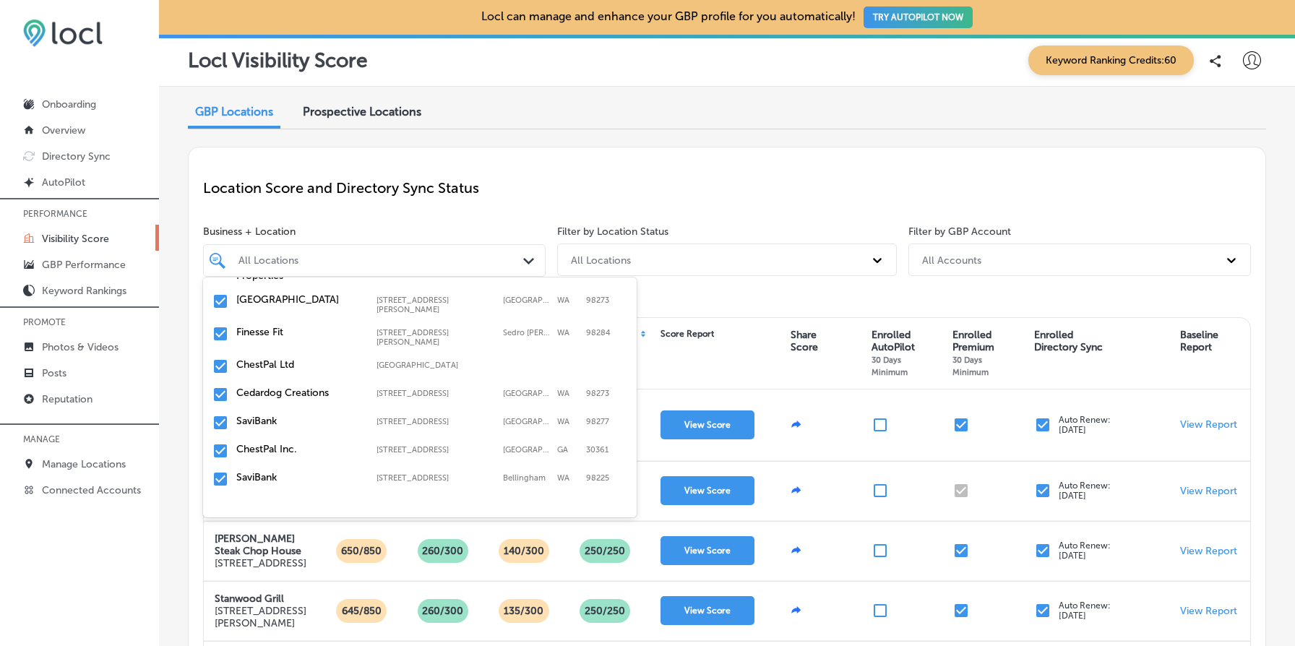
click at [471, 174] on div "Location Score and Directory Sync Status" at bounding box center [726, 188] width 1047 height 52
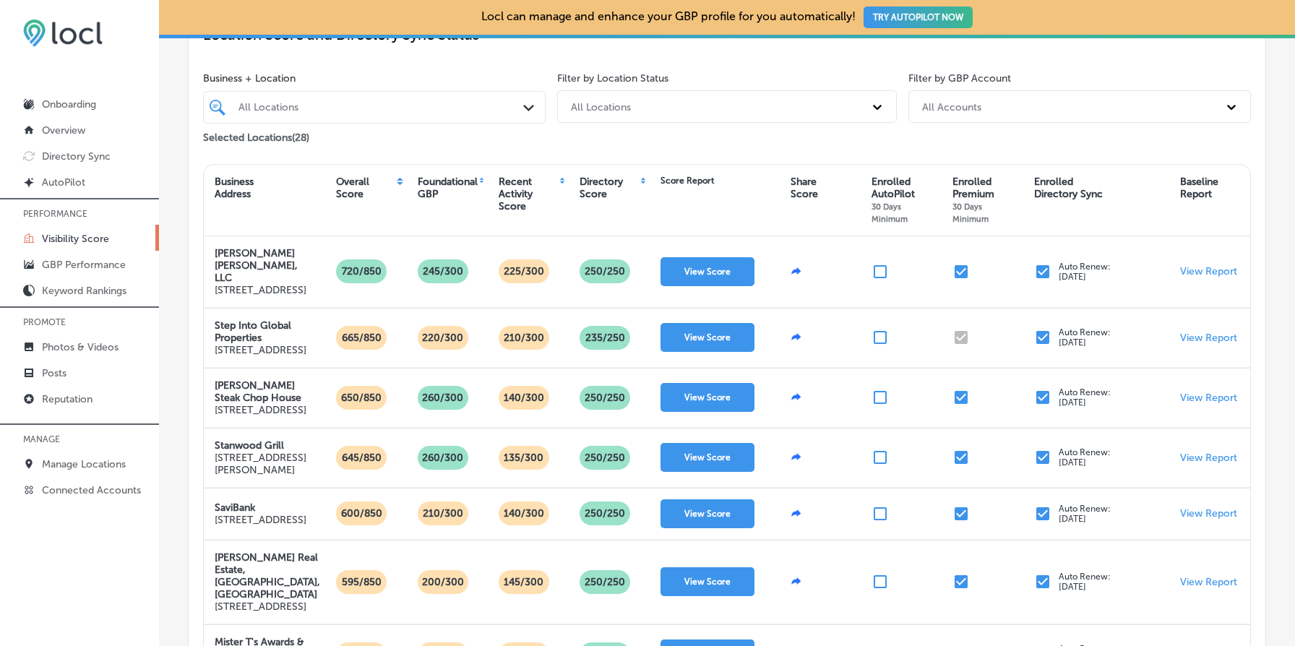
scroll to position [168, 0]
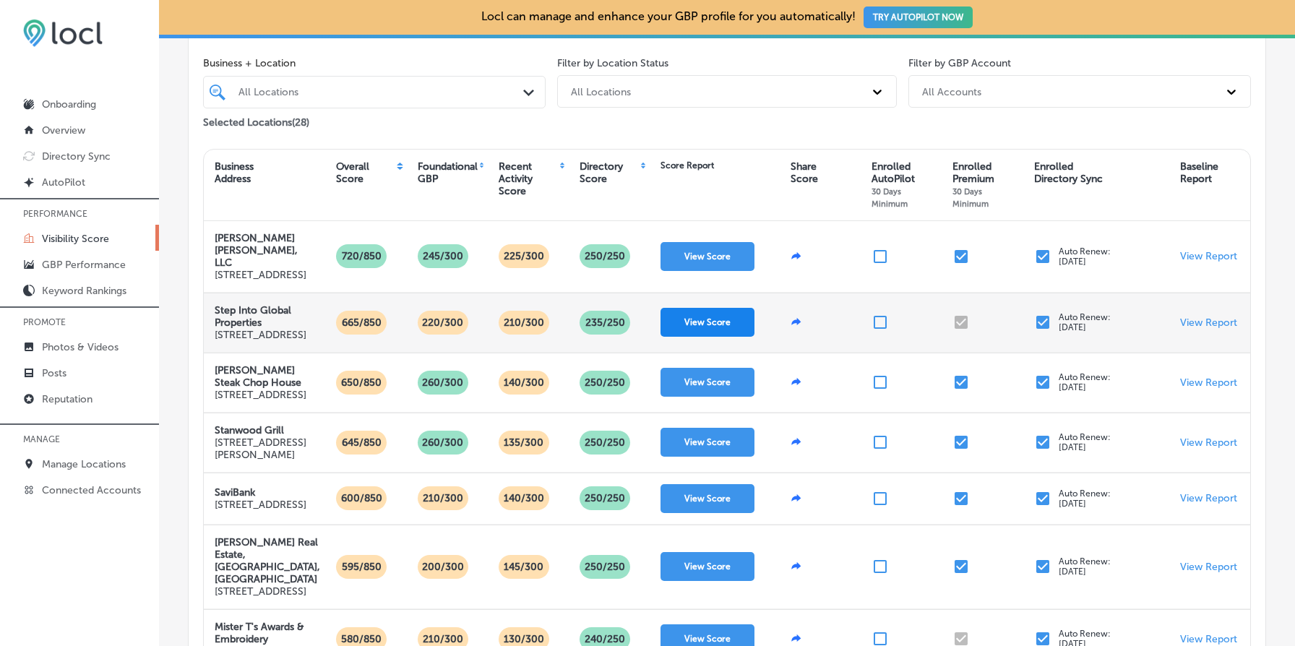
click at [695, 330] on button "View Score" at bounding box center [707, 322] width 94 height 29
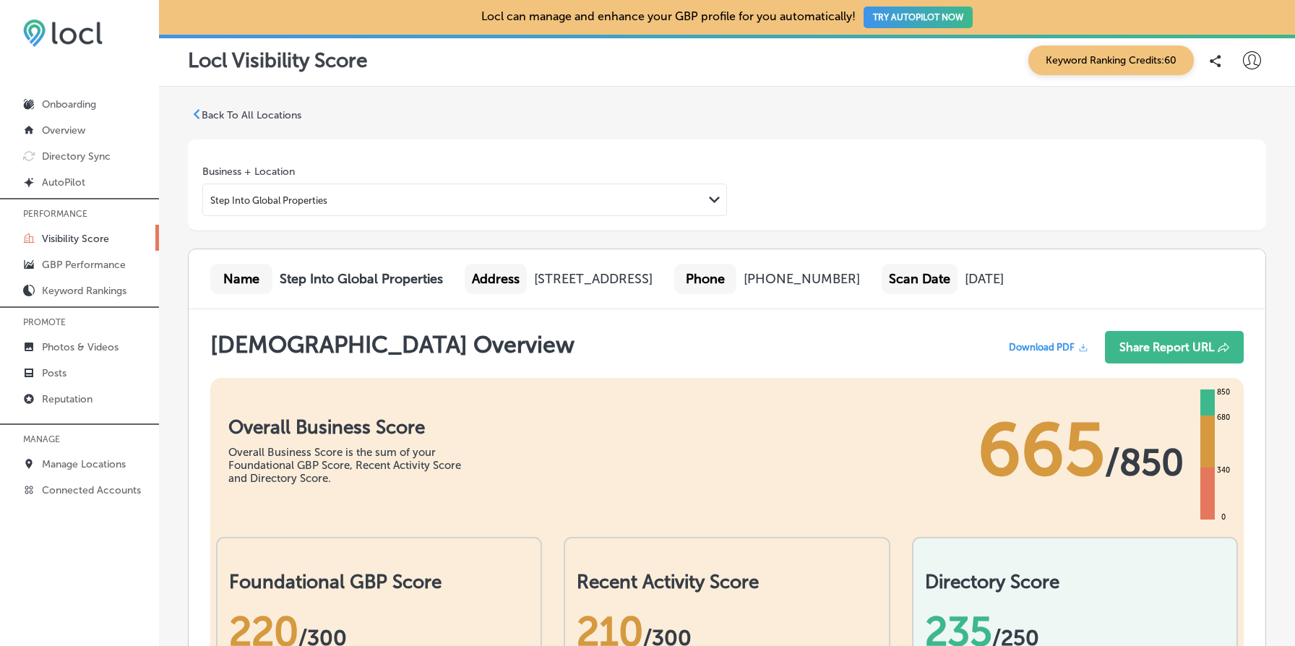
click at [277, 116] on p "Back To All Locations" at bounding box center [252, 115] width 100 height 12
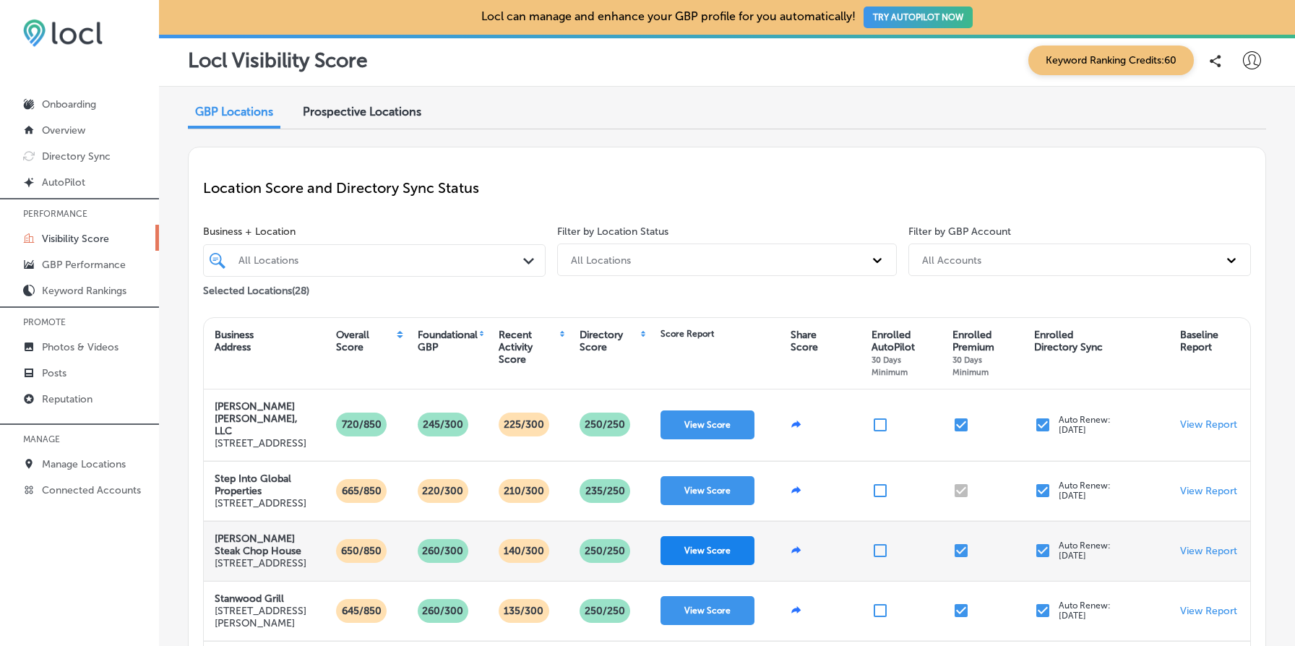
click at [704, 565] on button "View Score" at bounding box center [707, 550] width 94 height 29
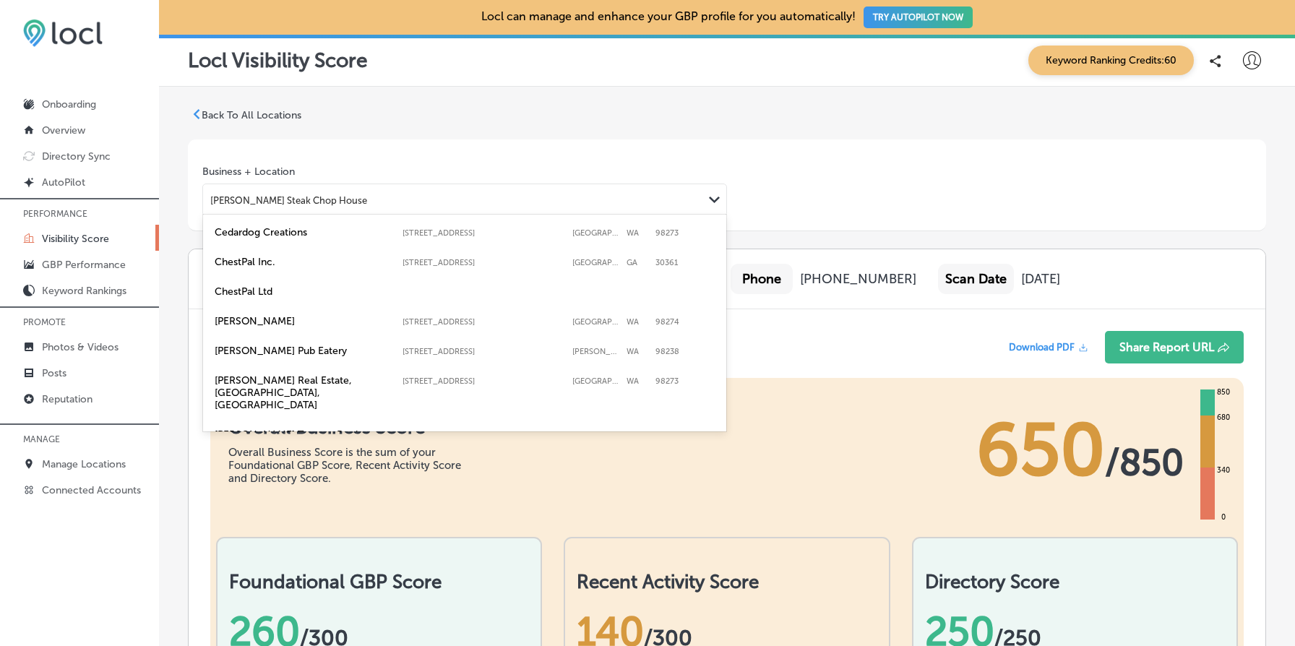
click at [389, 196] on div "[PERSON_NAME] Steak Chop House" at bounding box center [453, 200] width 500 height 20
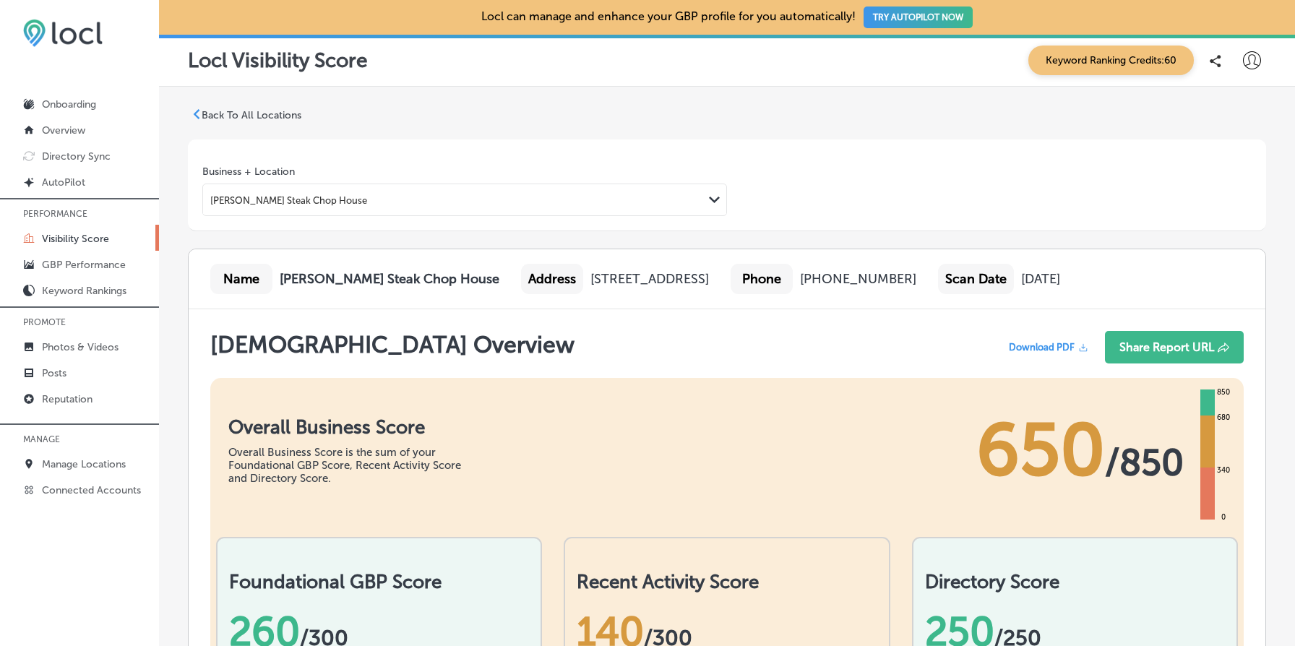
click at [835, 344] on div "Scan Overview Download PDF Share Report URL" at bounding box center [726, 351] width 1033 height 40
click at [792, 347] on div "Scan Overview Download PDF Share Report URL" at bounding box center [726, 351] width 1033 height 40
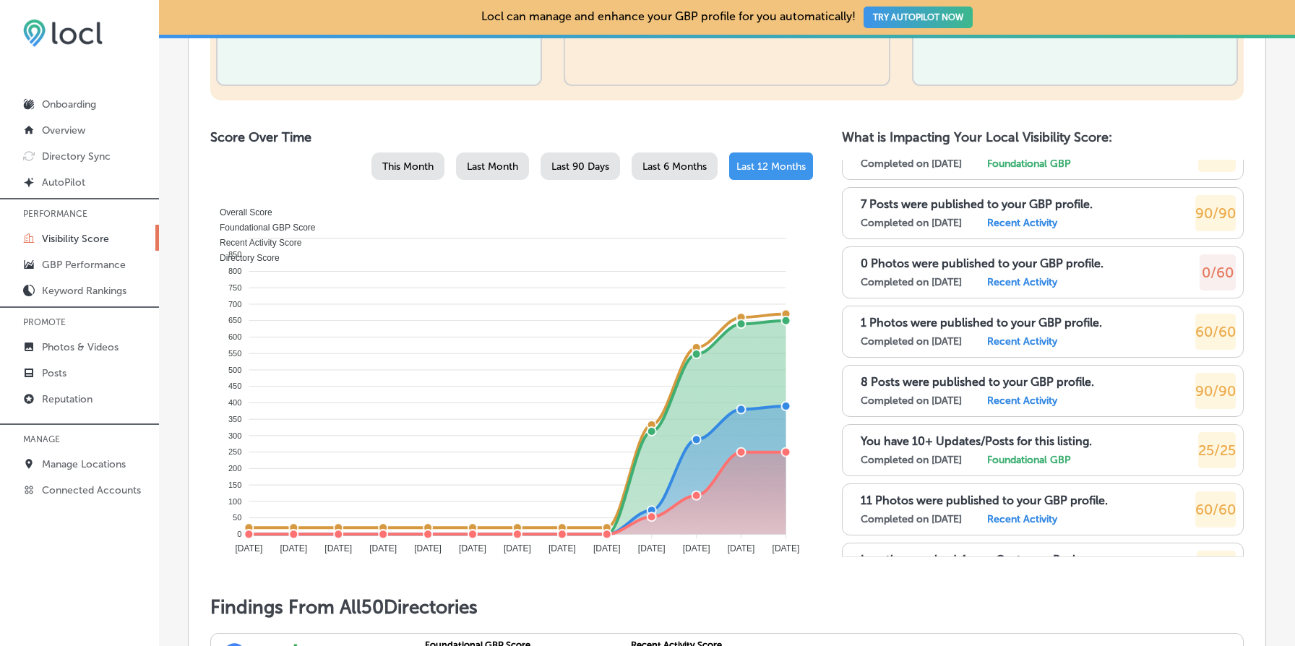
scroll to position [1388, 0]
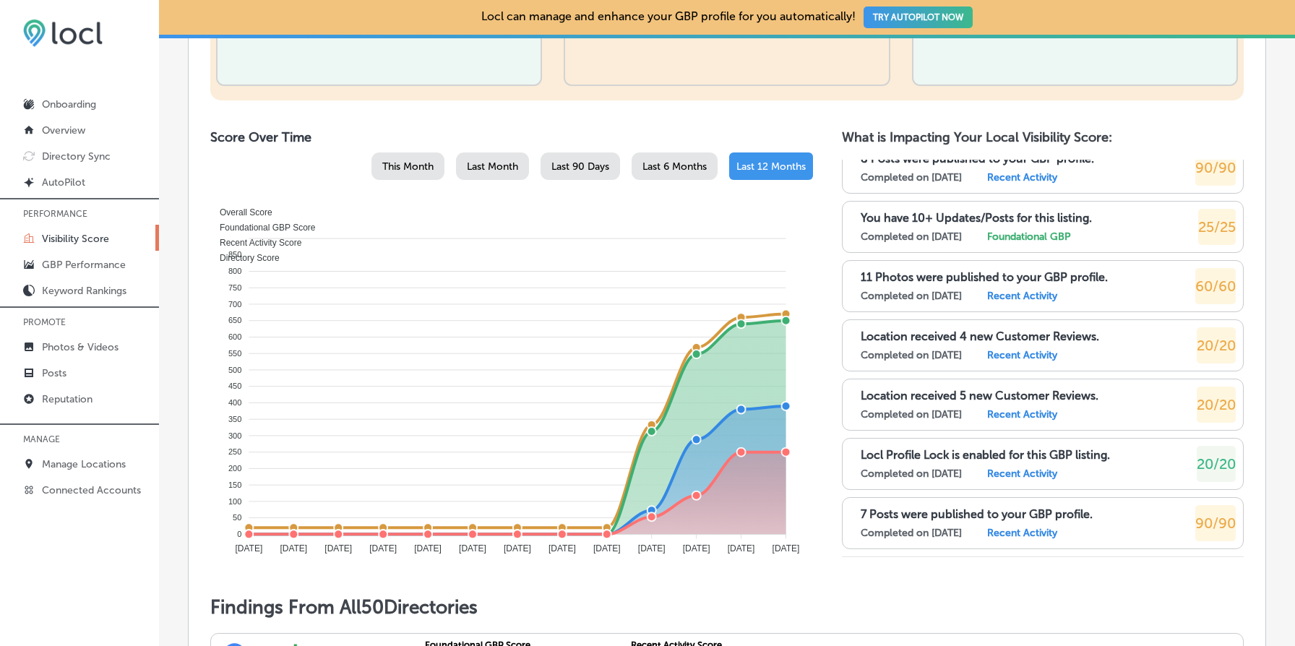
click at [940, 335] on p "Location received 4 new Customer Reviews." at bounding box center [979, 336] width 238 height 14
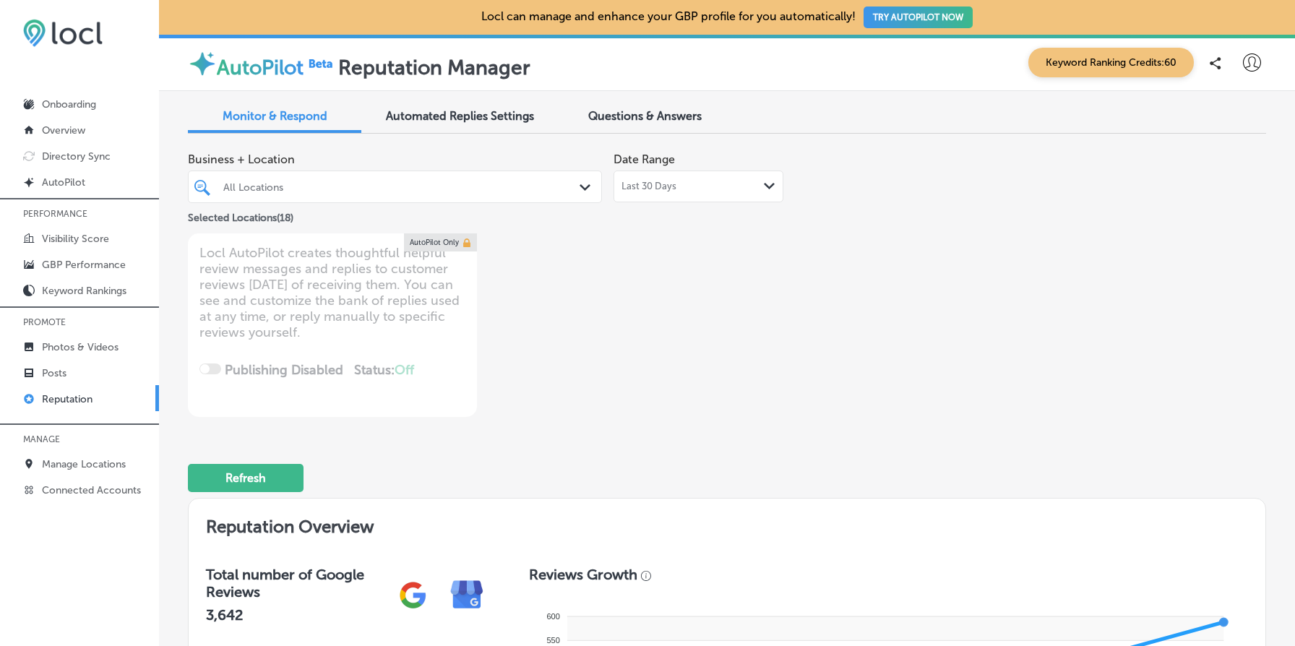
click at [325, 189] on div "All Locations" at bounding box center [402, 187] width 358 height 12
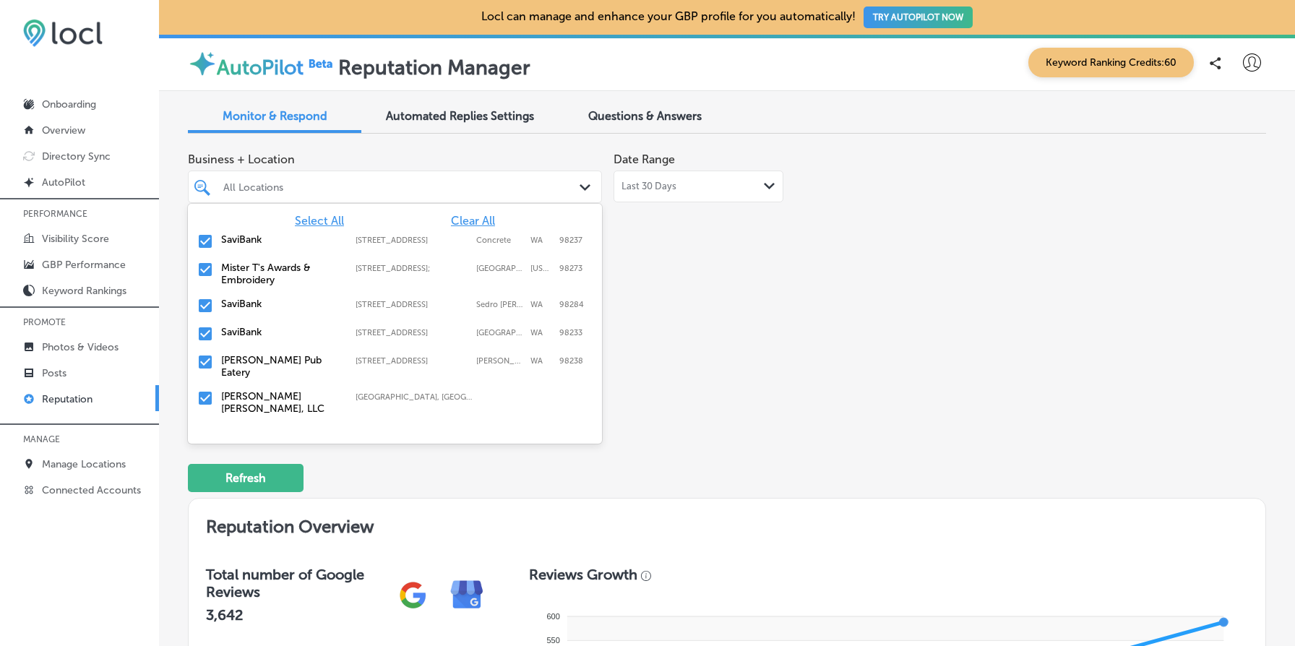
click at [478, 217] on span "Clear All" at bounding box center [473, 221] width 44 height 14
click at [414, 187] on div "All Locations" at bounding box center [402, 187] width 358 height 12
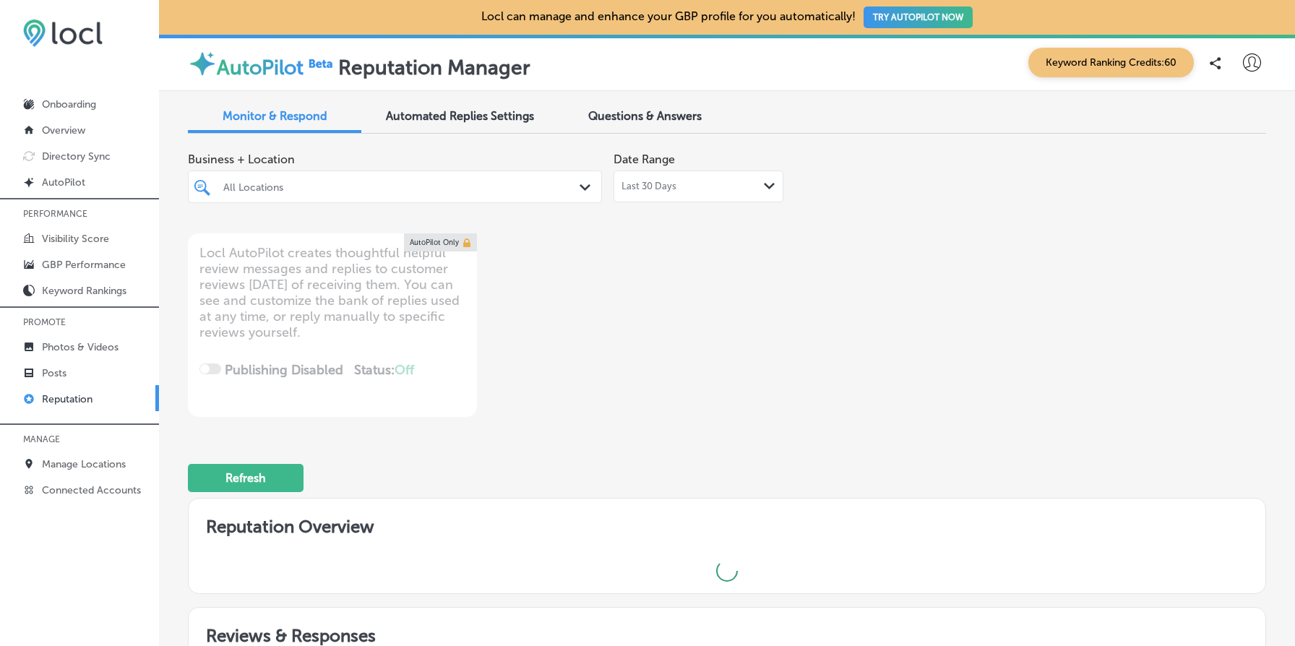
type textarea "x"
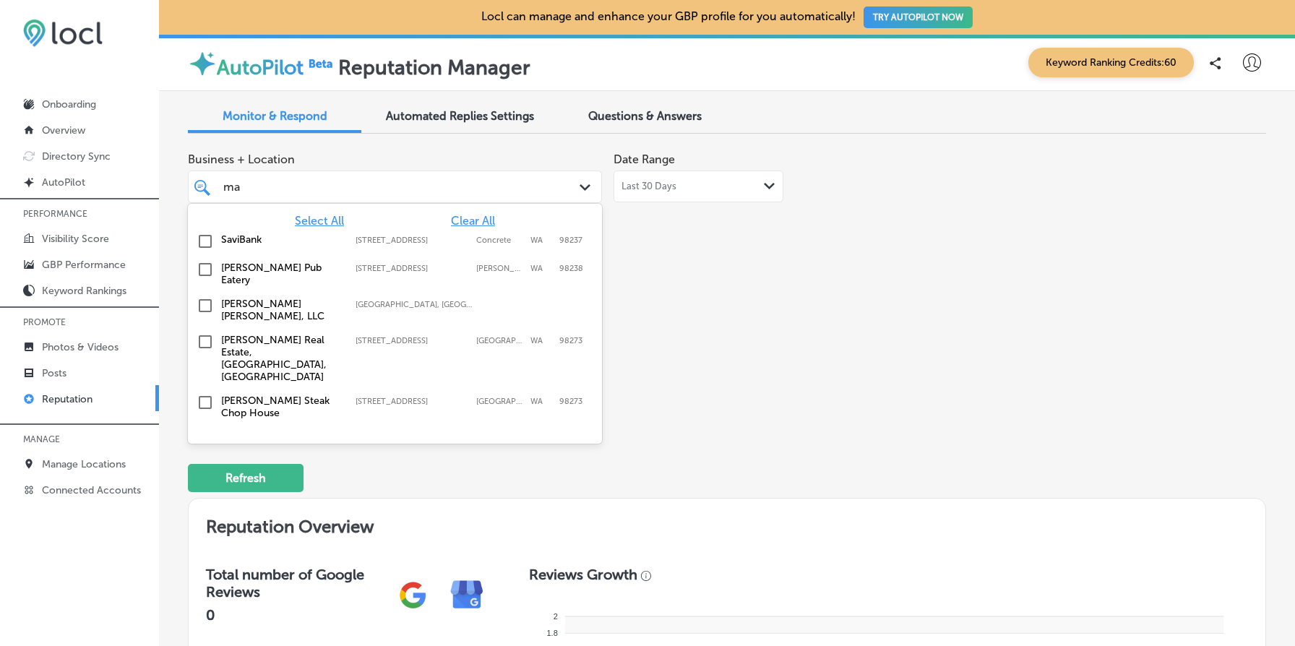
type input "max"
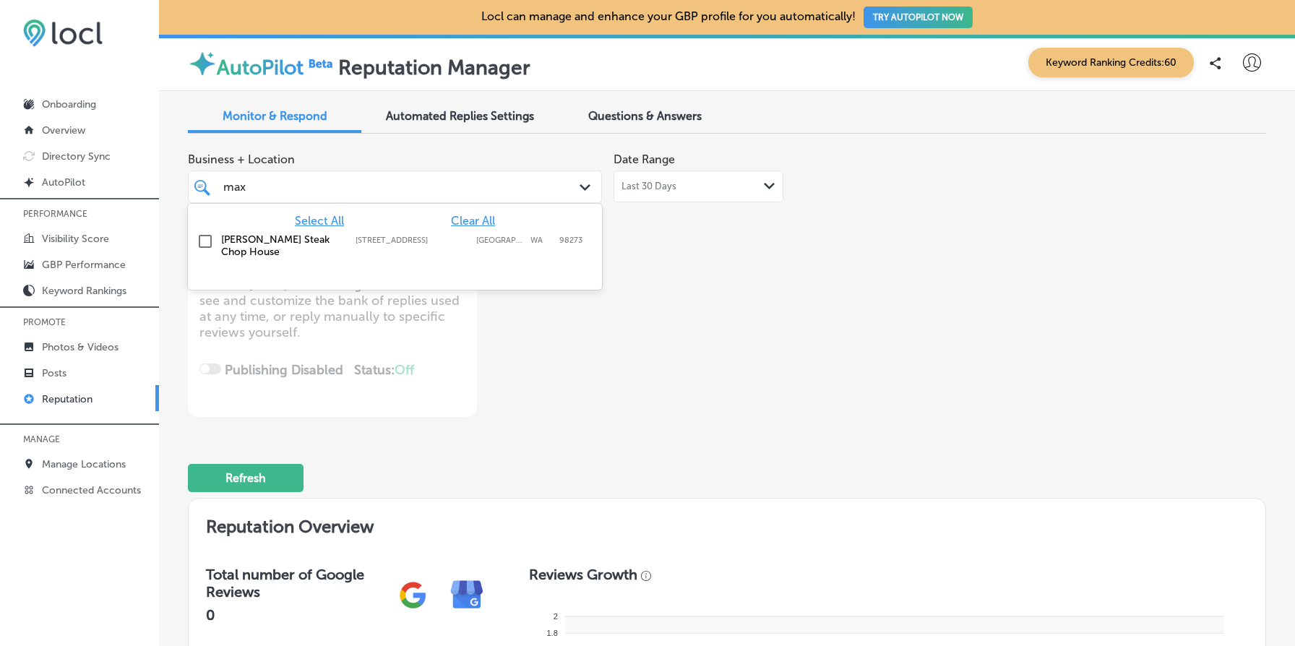
click at [353, 240] on div "[PERSON_NAME] Steak [GEOGRAPHIC_DATA] [STREET_ADDRESS] [STREET_ADDRESS]" at bounding box center [371, 245] width 300 height 25
type textarea "x"
type input "max"
click at [715, 322] on div "Business + Location option [STREET_ADDRESS]. option [STREET_ADDRESS]. 2 results…" at bounding box center [511, 281] width 647 height 272
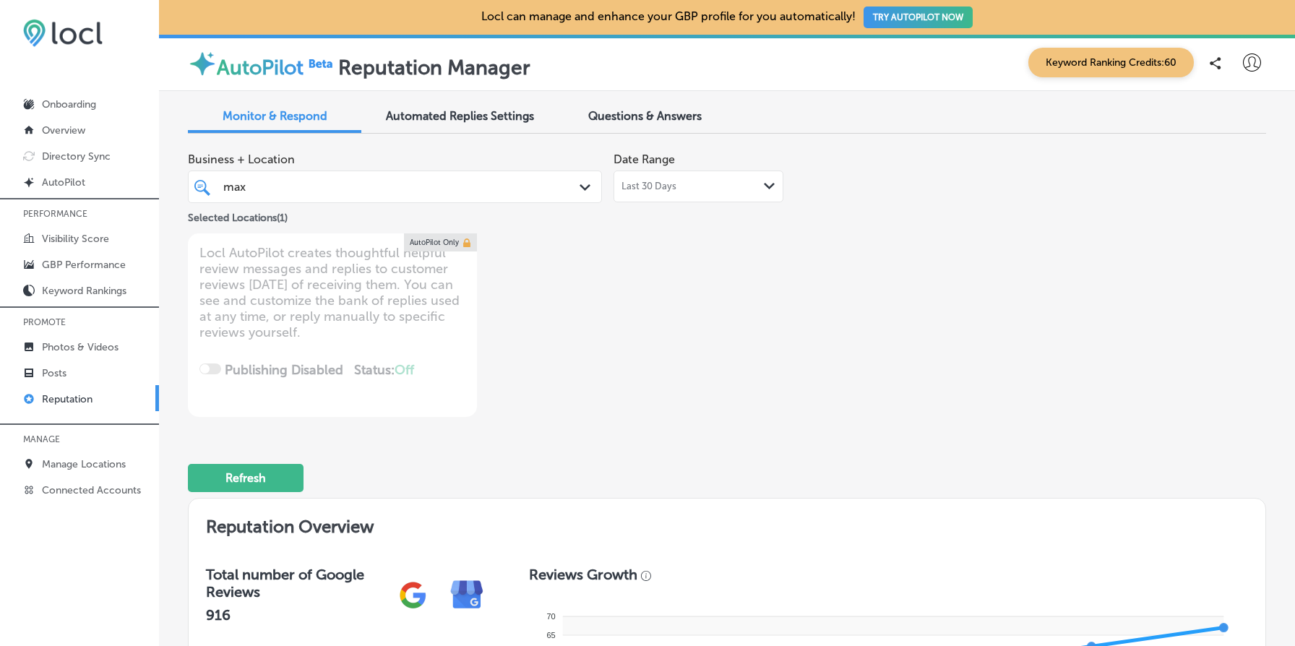
click at [720, 195] on div "Last 30 Days Path Created with Sketch." at bounding box center [698, 186] width 170 height 32
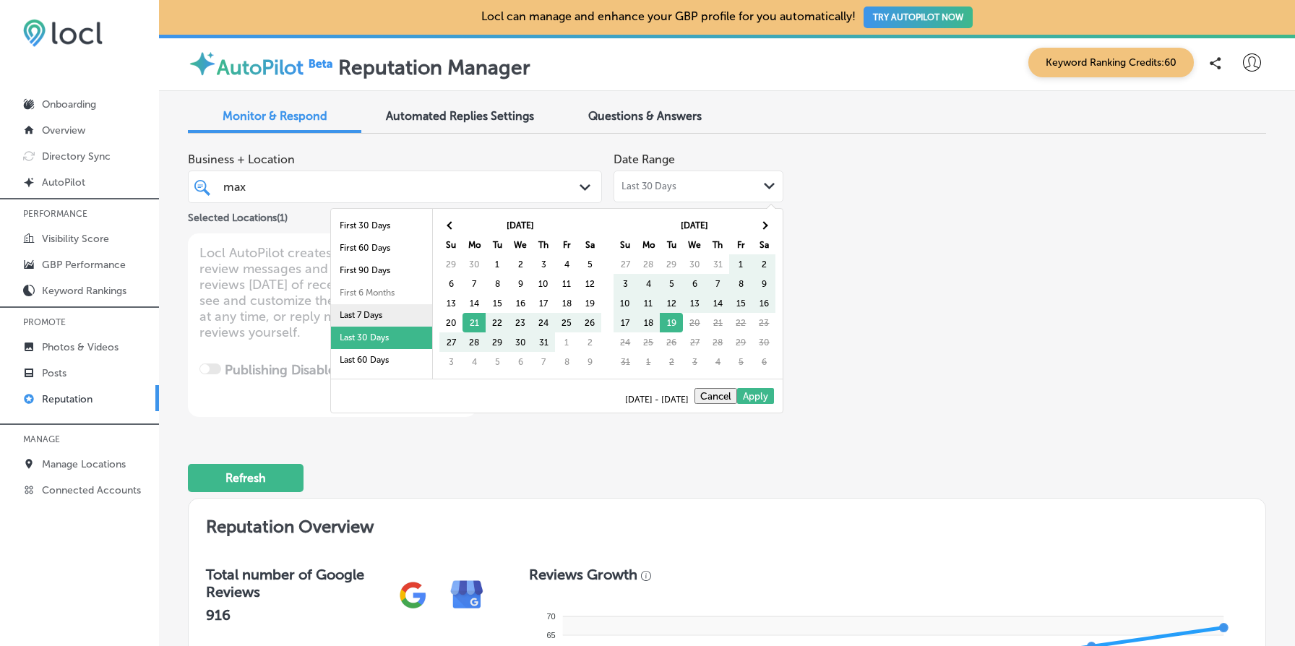
scroll to position [9, 0]
click at [376, 347] on li "Last 60 Days" at bounding box center [381, 351] width 101 height 22
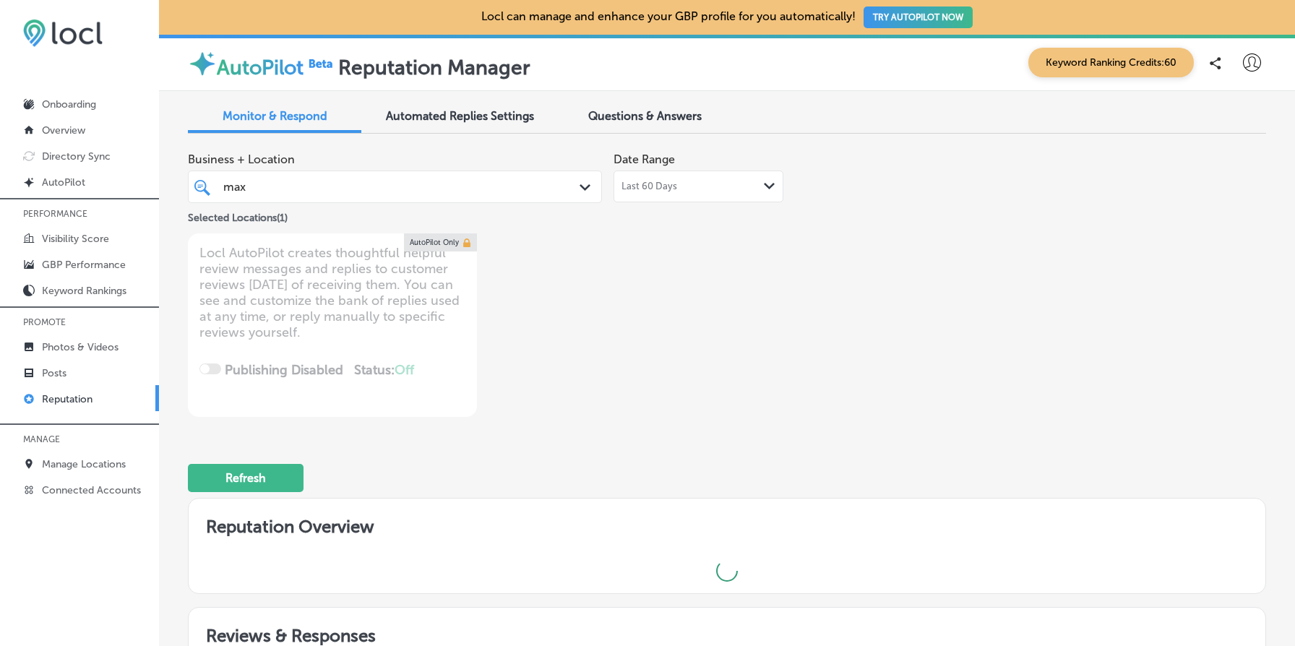
type textarea "x"
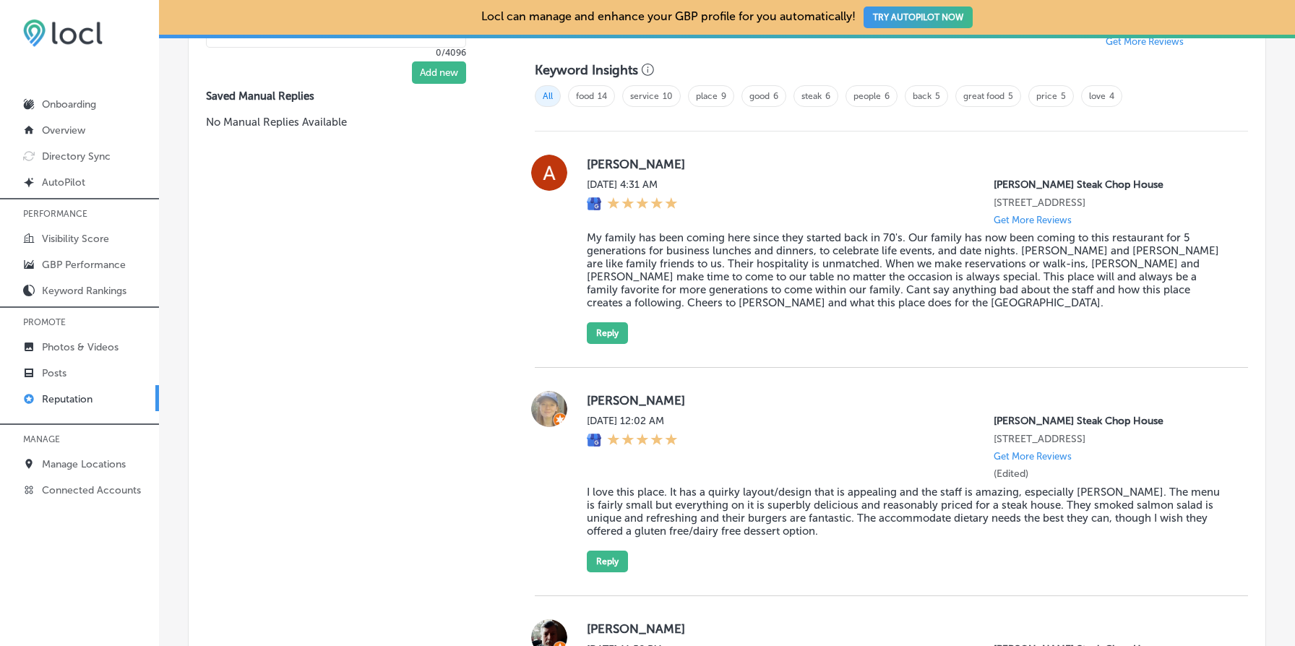
scroll to position [1019, 0]
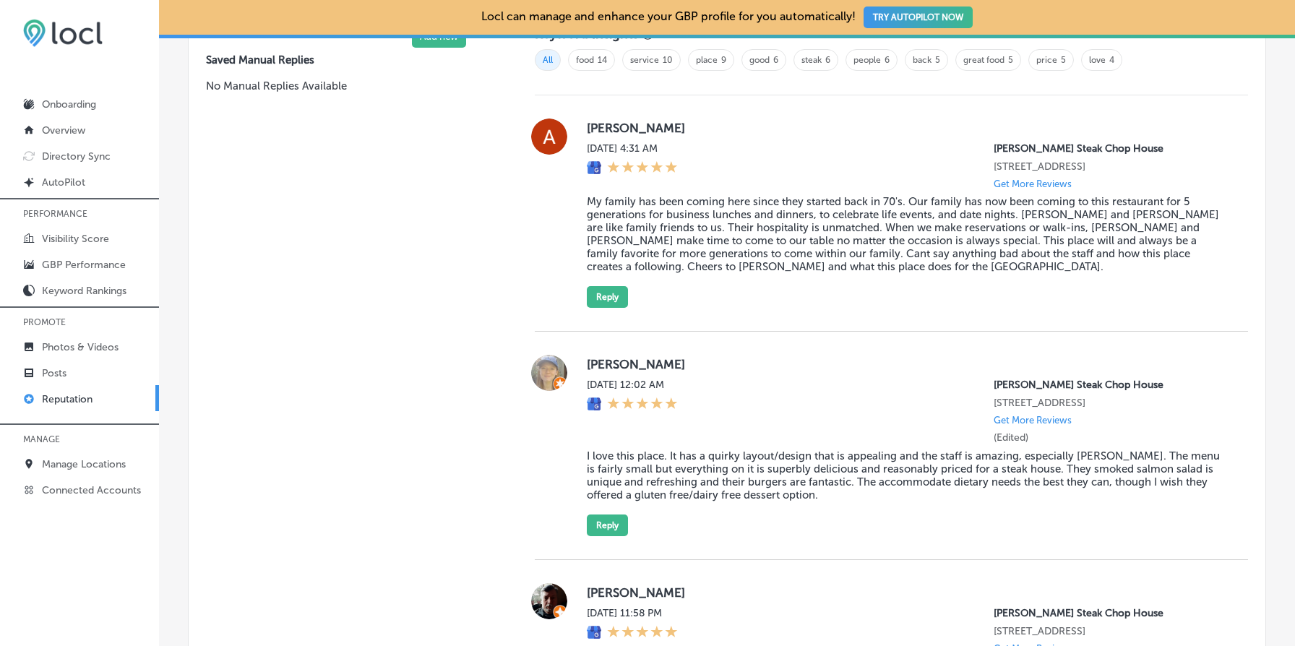
click at [726, 213] on blockquote "My family has been coming here since they started back in 70's. Our family has …" at bounding box center [906, 234] width 638 height 78
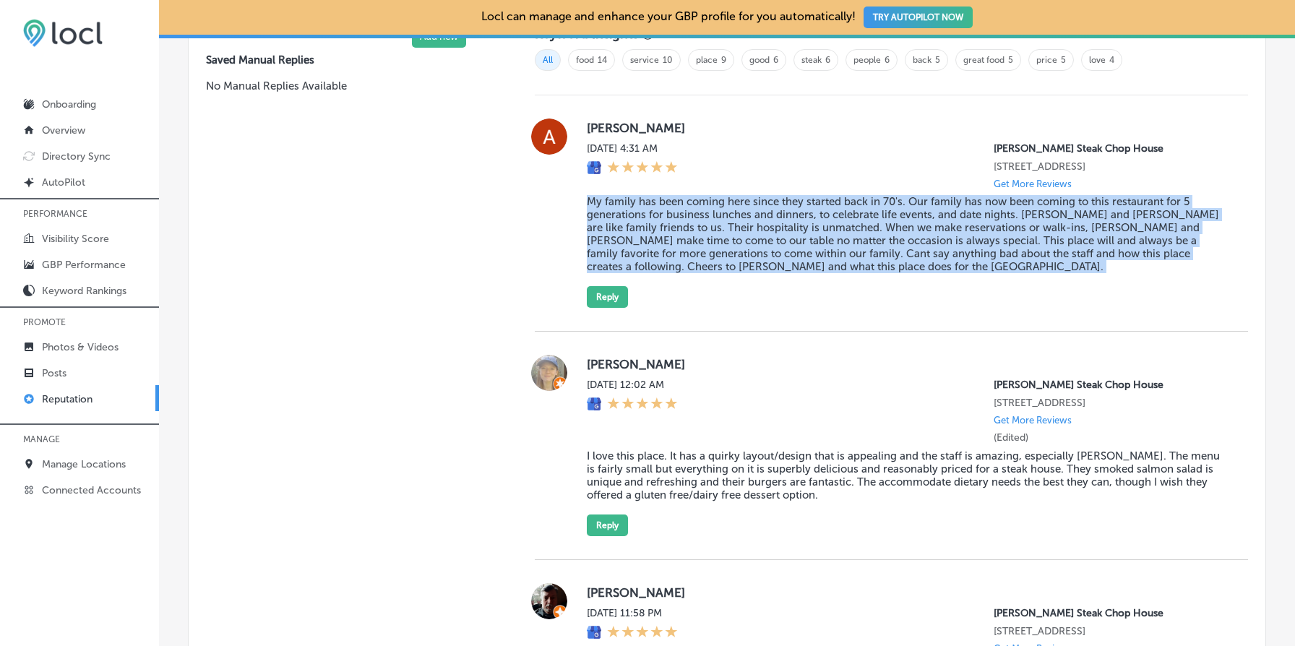
click at [726, 213] on blockquote "My family has been coming here since they started back in 70's. Our family has …" at bounding box center [906, 234] width 638 height 78
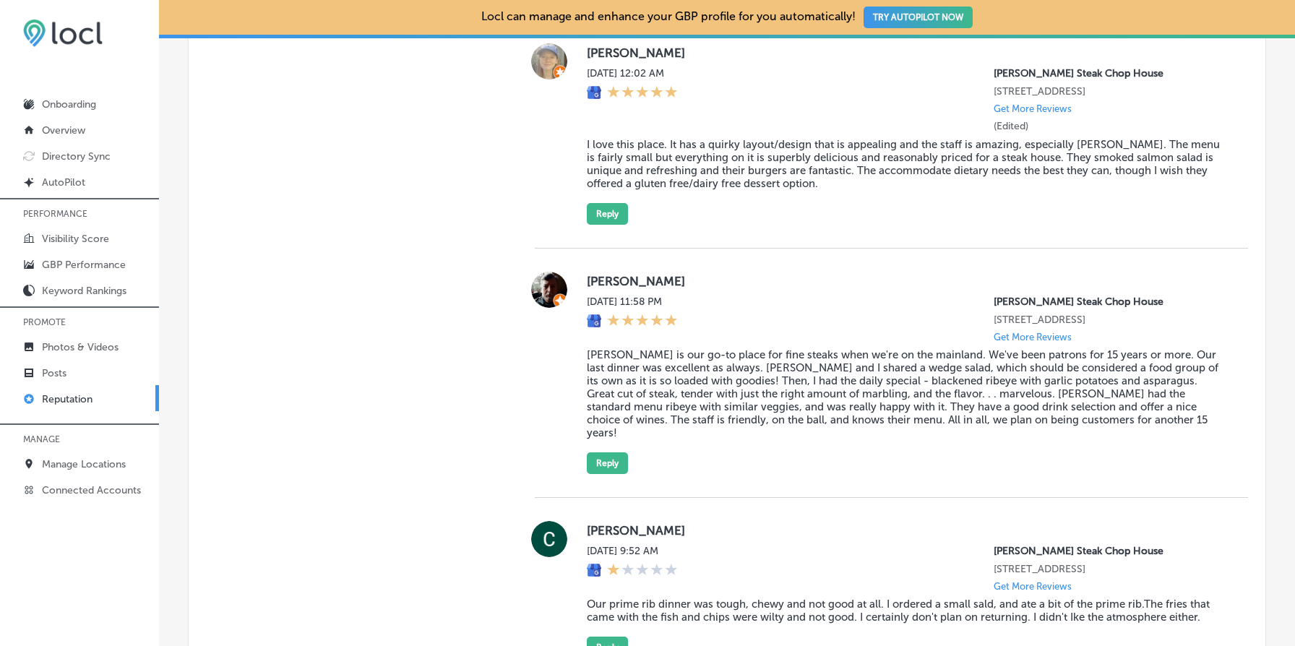
scroll to position [1328, 0]
click at [671, 310] on label "[DATE] 11:58 PM" at bounding box center [632, 304] width 91 height 12
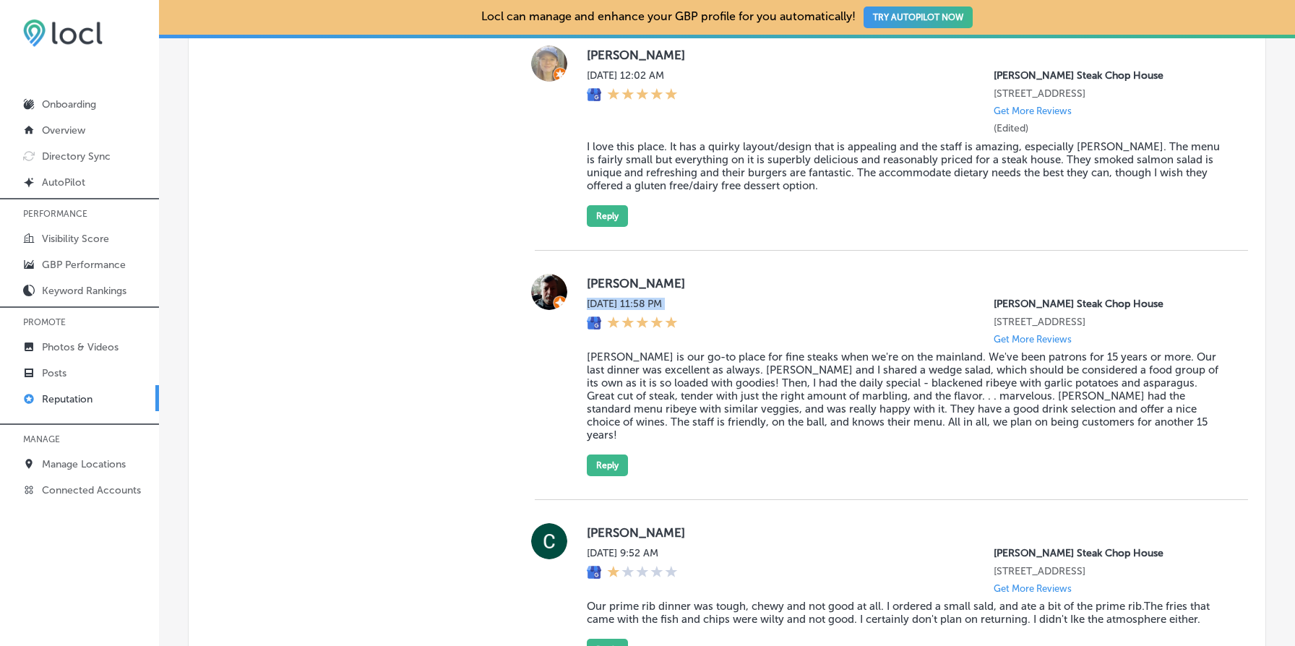
click at [671, 310] on label "[DATE] 11:58 PM" at bounding box center [632, 304] width 91 height 12
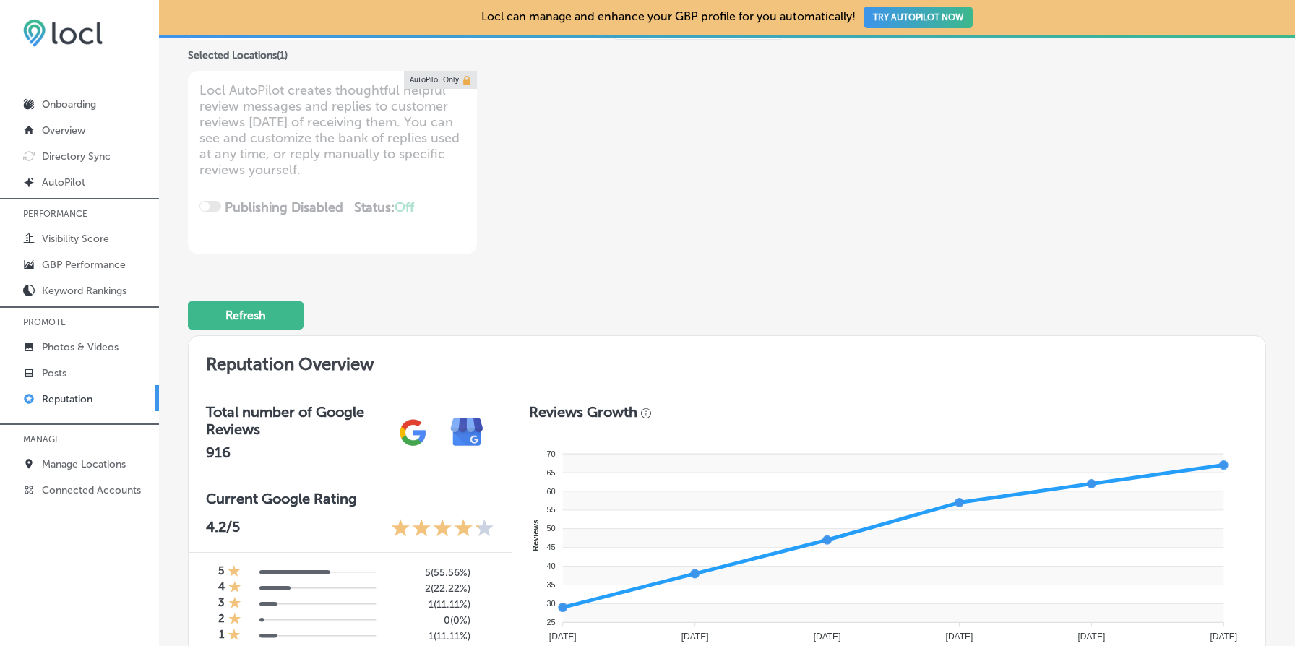
scroll to position [0, 0]
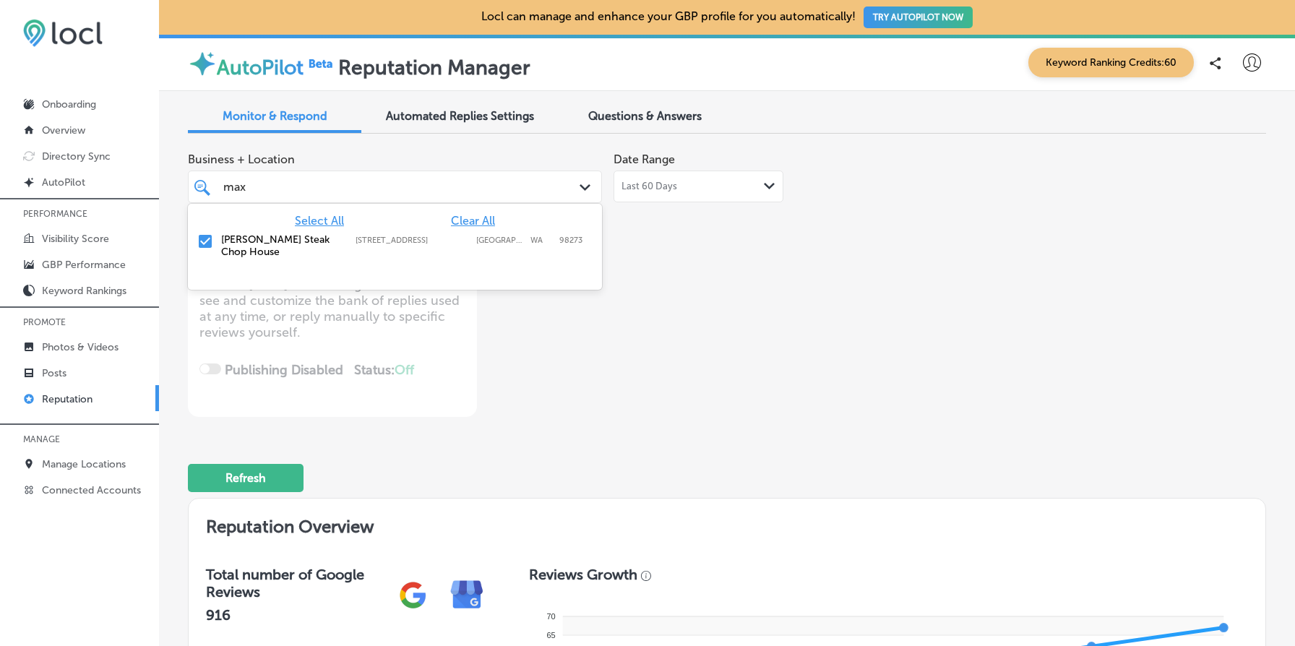
click at [450, 187] on div "[PERSON_NAME]" at bounding box center [377, 187] width 311 height 20
click at [549, 320] on div "Business + Location option [STREET_ADDRESS]. option [STREET_ADDRESS]. 2 results…" at bounding box center [511, 281] width 647 height 272
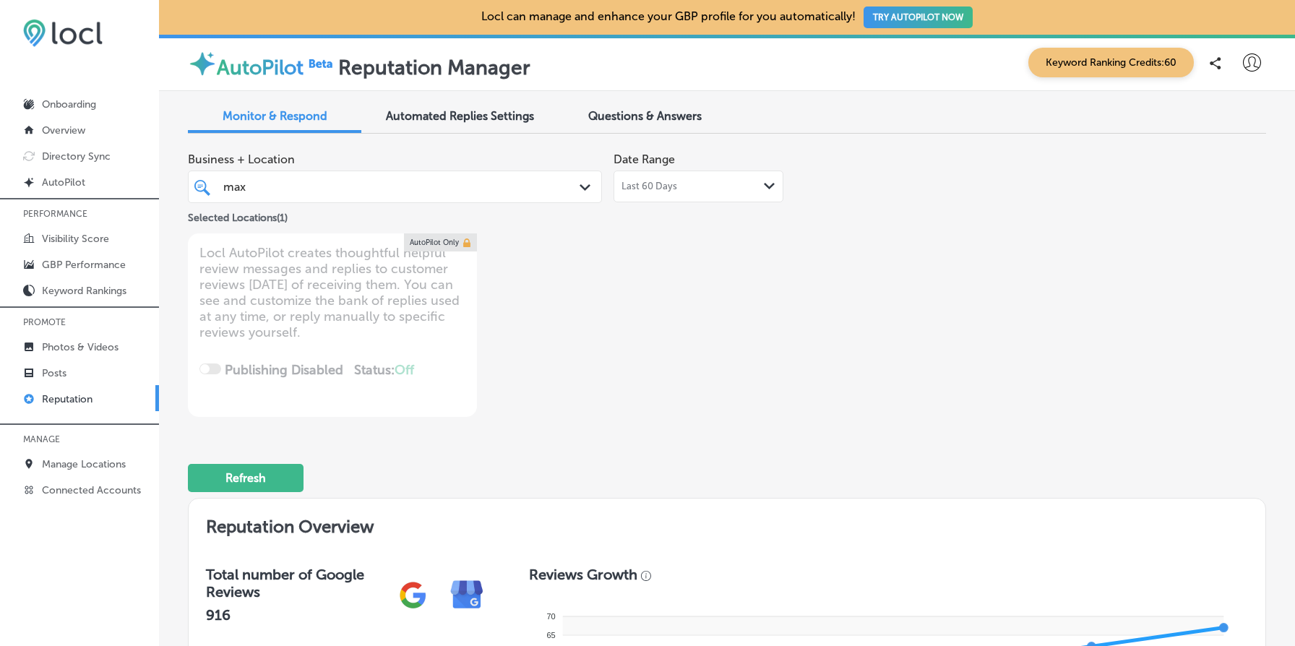
click at [393, 183] on div "[PERSON_NAME]" at bounding box center [377, 187] width 311 height 20
